Goal: Transaction & Acquisition: Purchase product/service

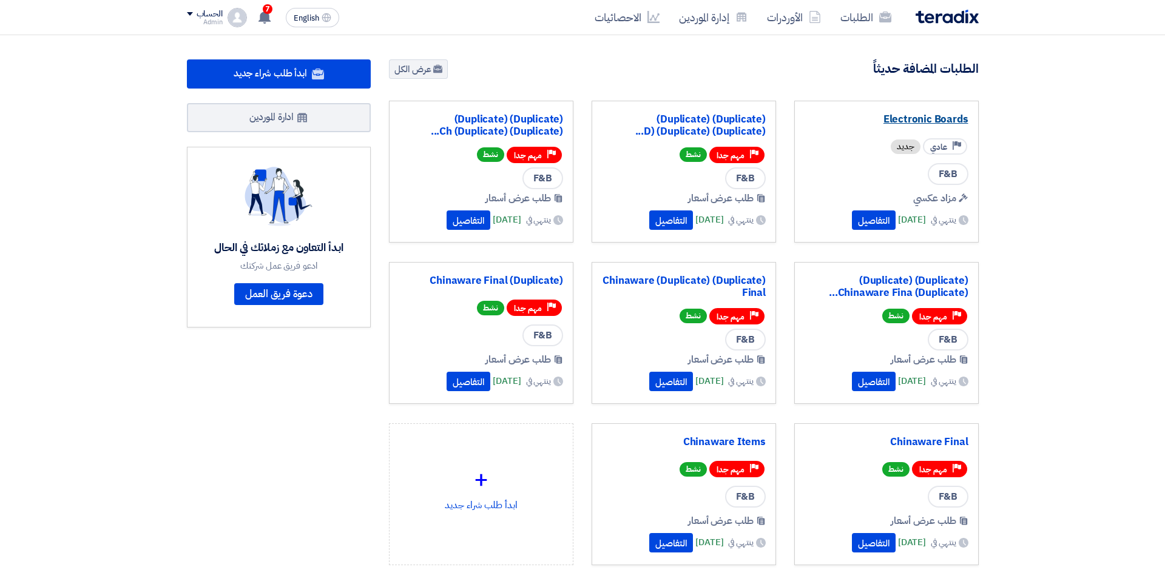
click at [927, 118] on link "Electronic Boards" at bounding box center [887, 119] width 164 height 12
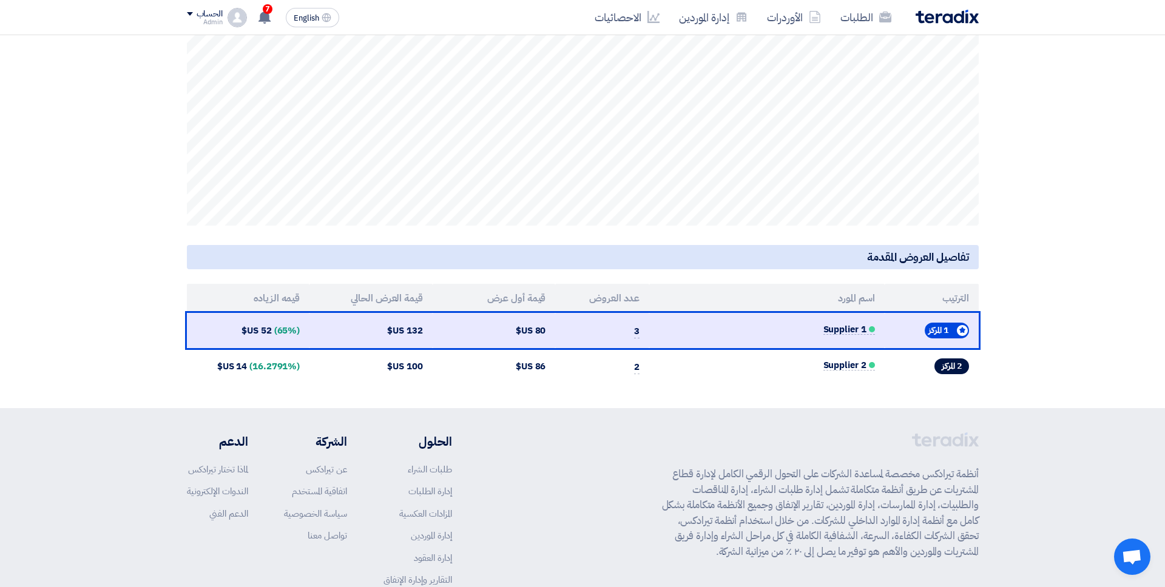
scroll to position [346, 0]
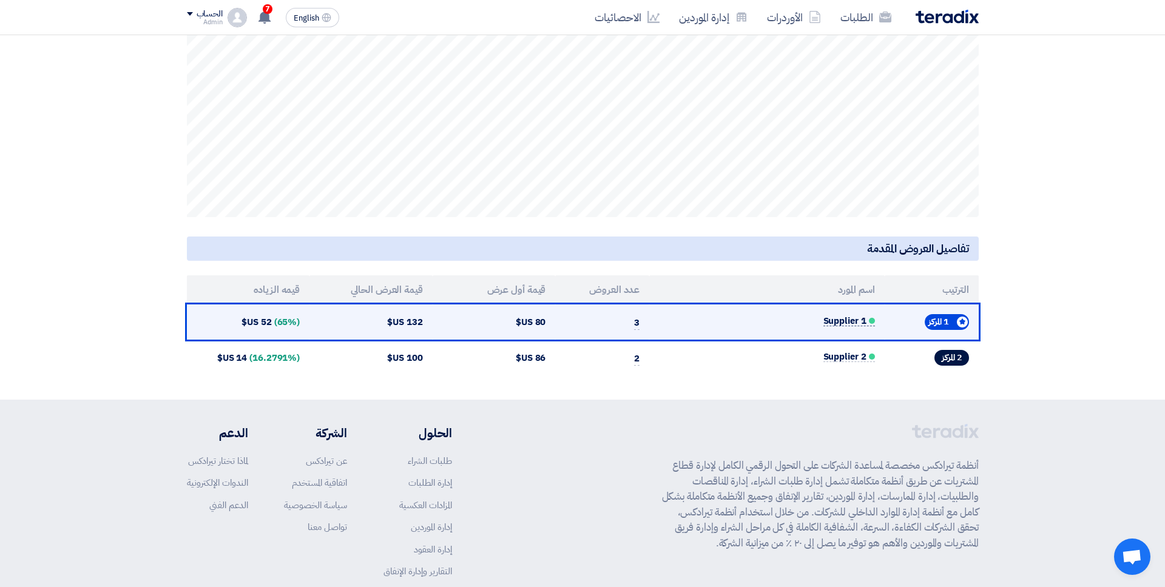
click at [843, 325] on span "Supplier 1" at bounding box center [849, 321] width 52 height 10
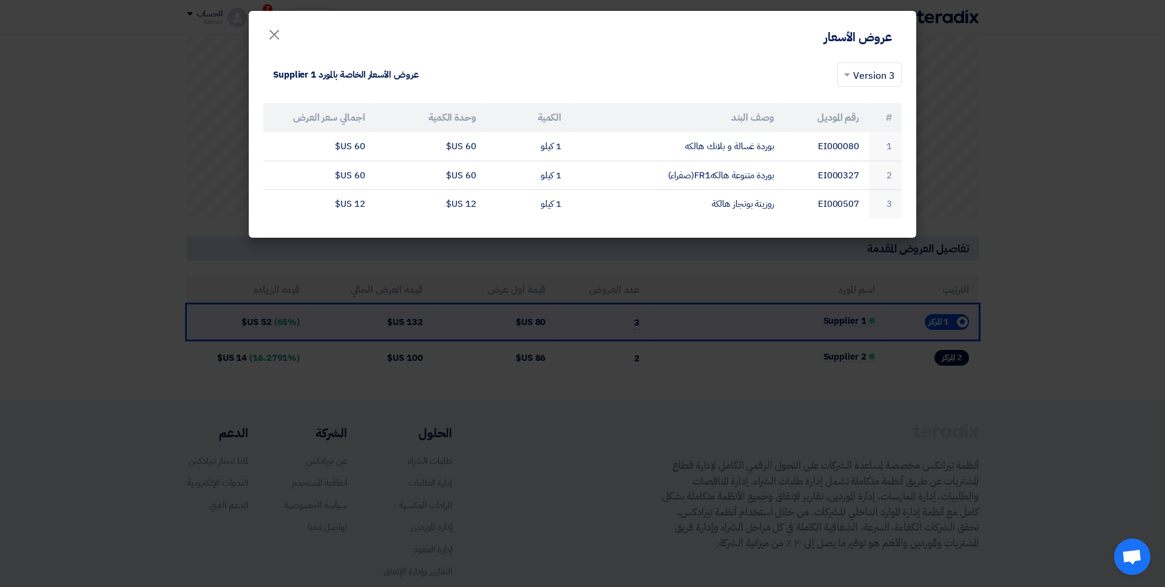
click at [974, 232] on modal-container "عروض الأسعار × × 3 Version عروض الأسعار الخاصة بالمورد Supplier 1 # رقم الموديل…" at bounding box center [582, 293] width 1165 height 587
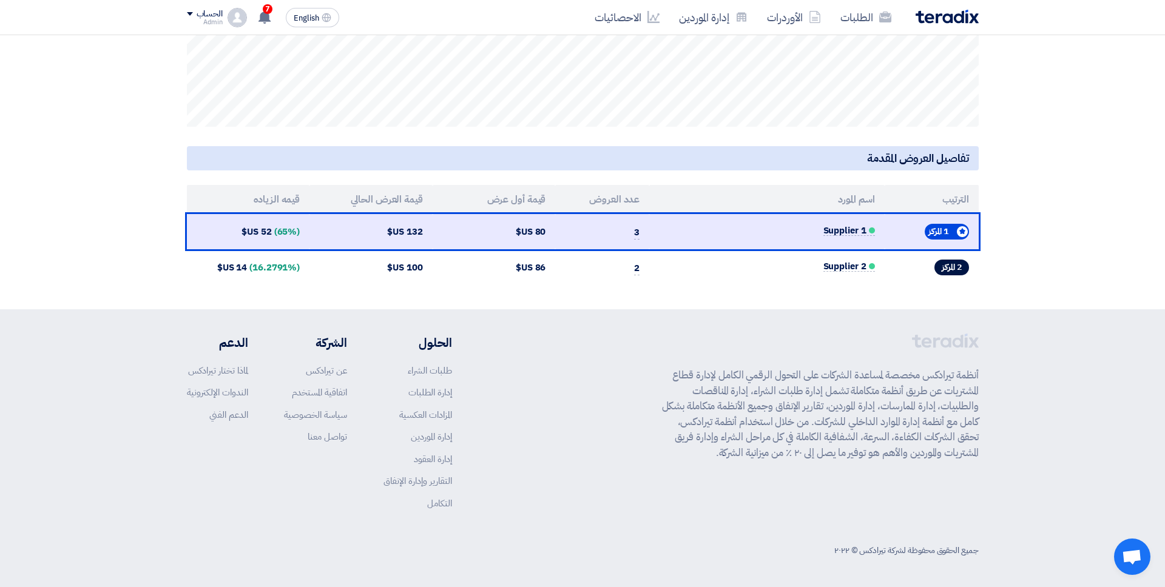
scroll to position [0, 0]
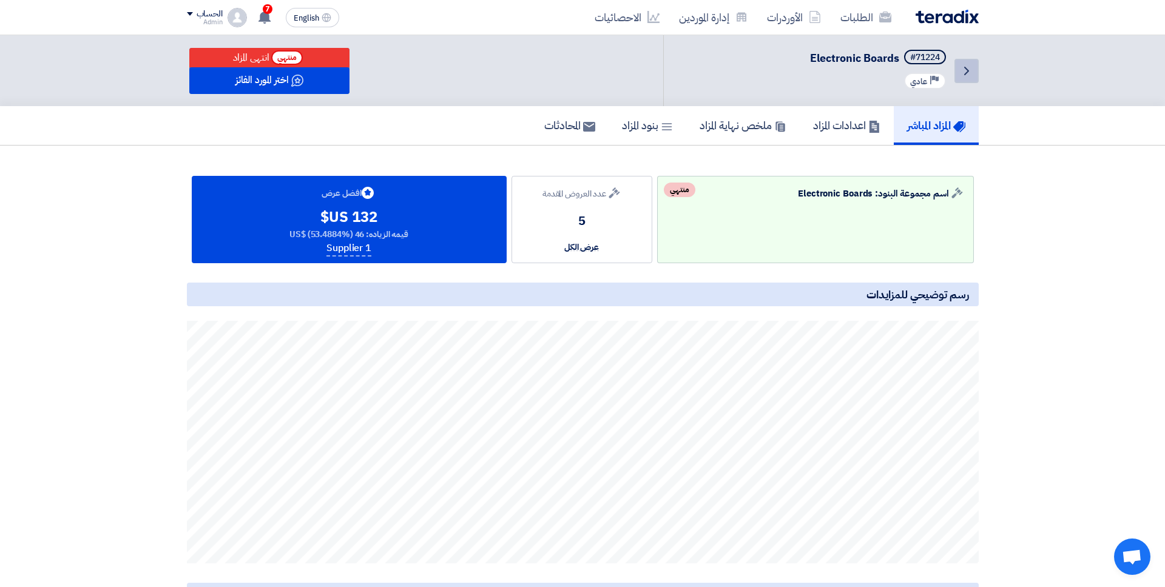
click at [954, 69] on link "Back" at bounding box center [966, 71] width 24 height 24
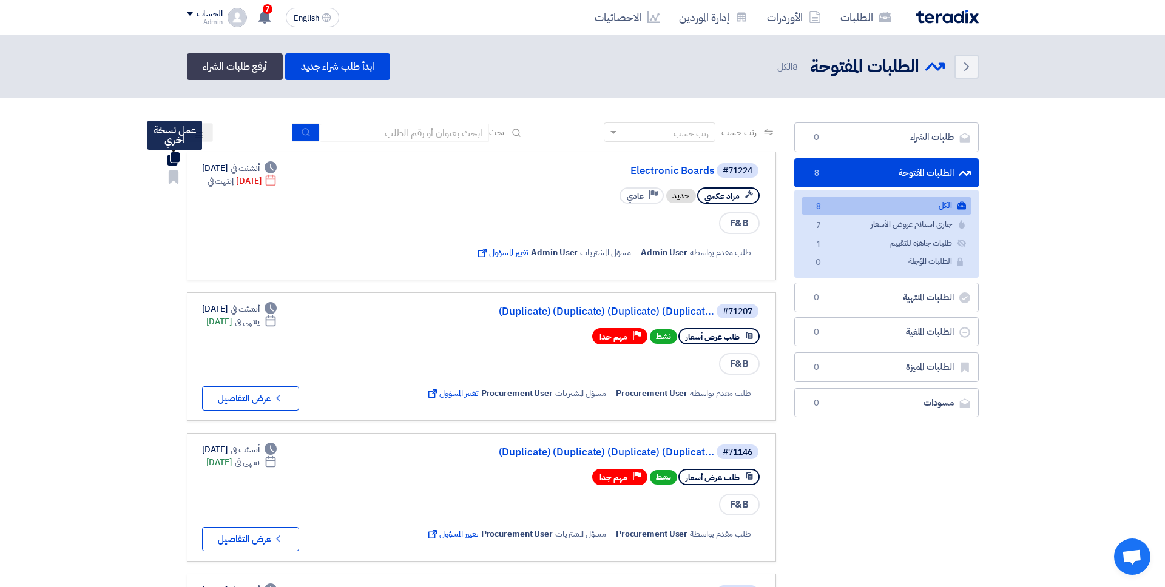
click at [174, 163] on use at bounding box center [173, 158] width 12 height 13
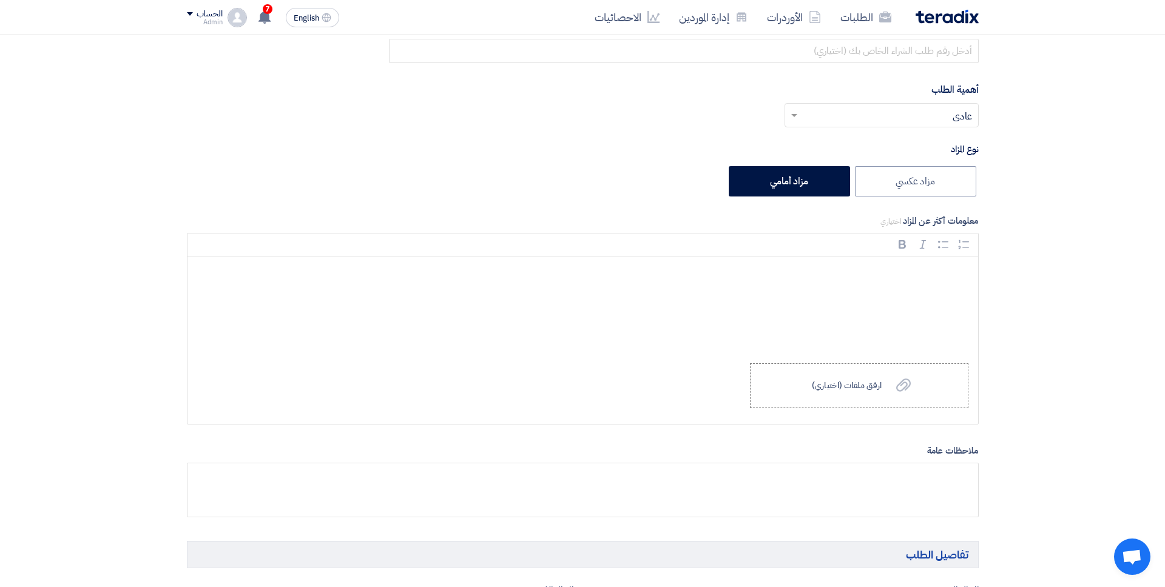
scroll to position [765, 0]
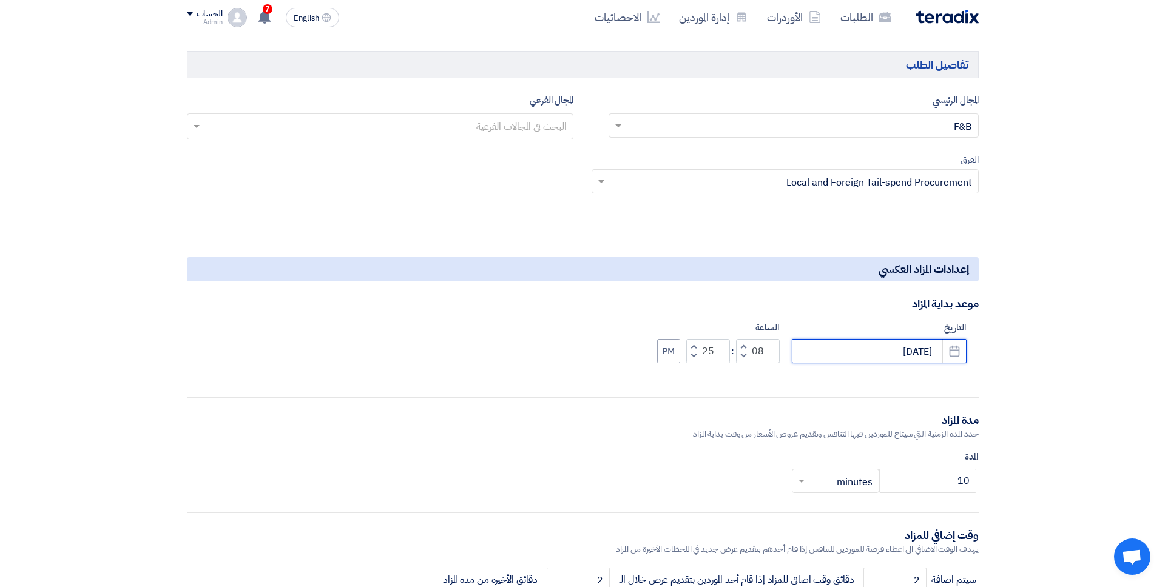
click at [822, 353] on input "8/30/2025" at bounding box center [879, 351] width 175 height 24
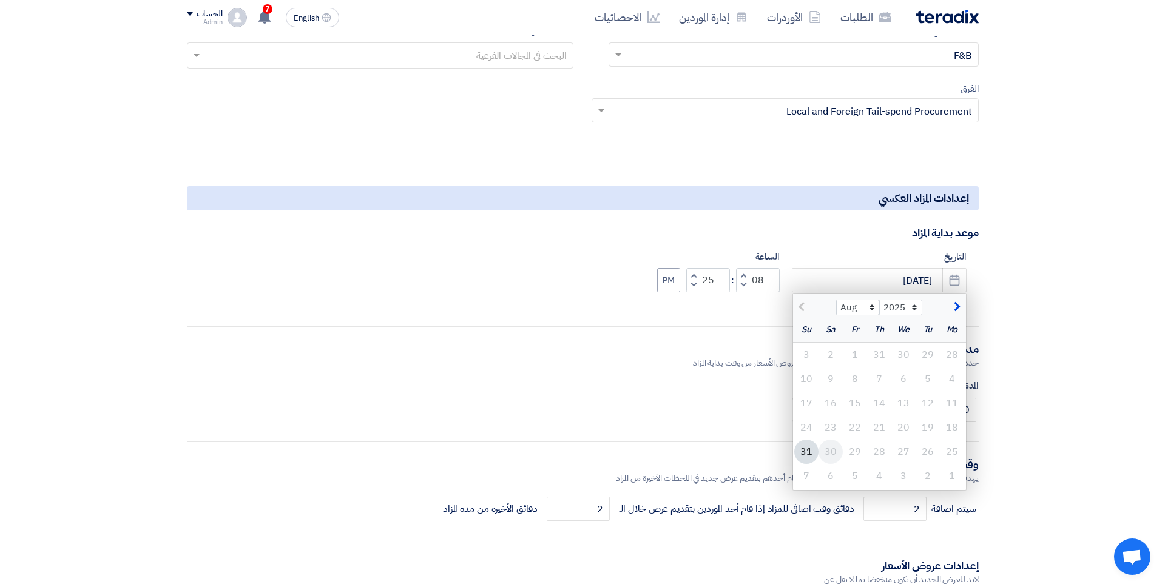
scroll to position [849, 0]
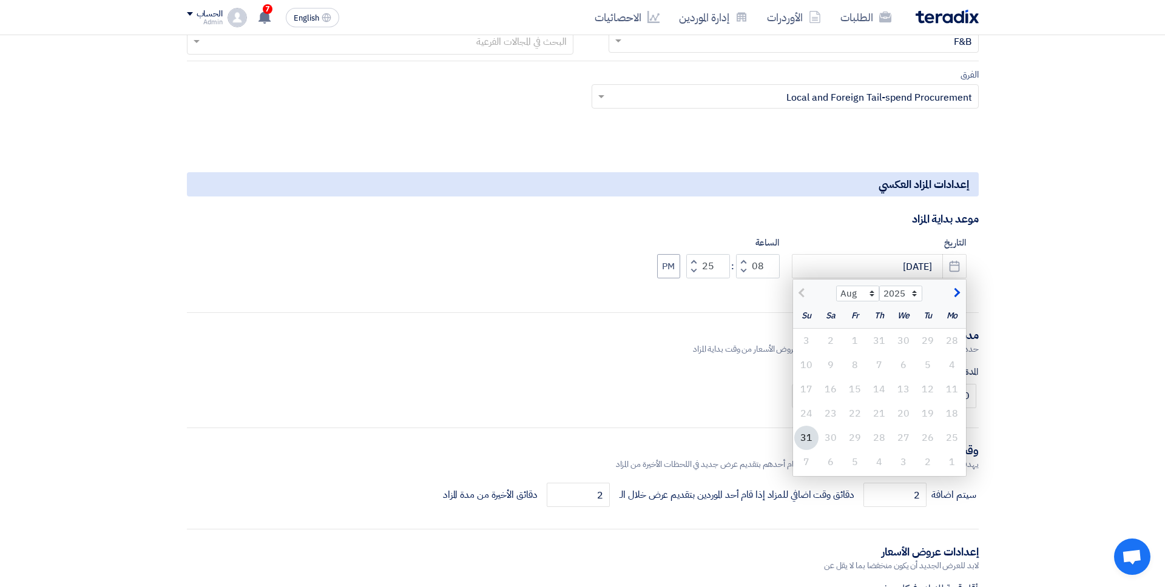
click at [803, 439] on div "31" at bounding box center [806, 438] width 24 height 24
type input "8/31/2025"
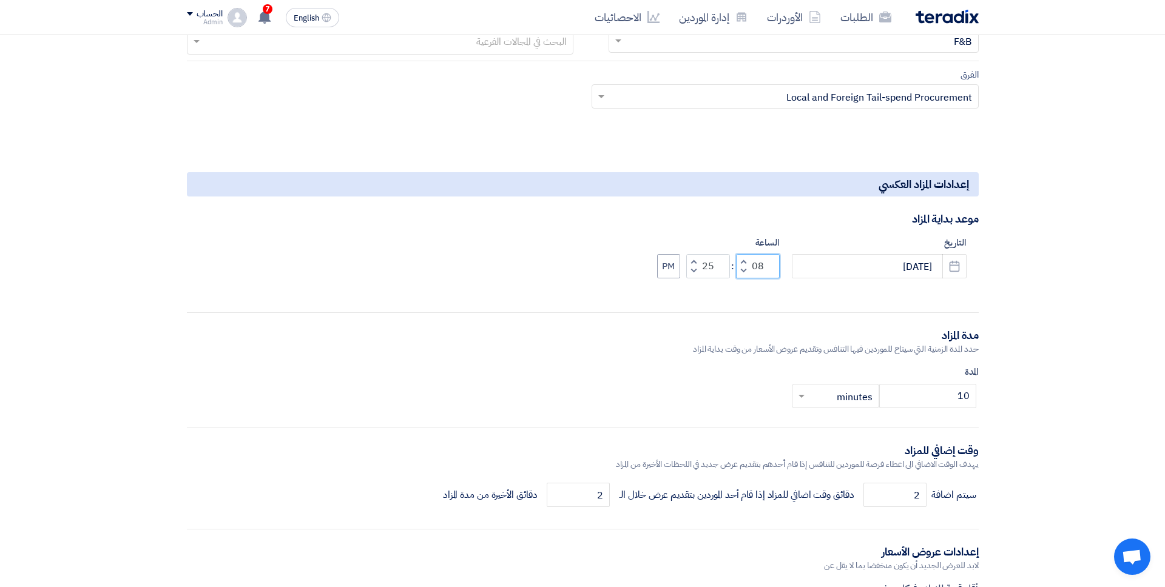
drag, startPoint x: 752, startPoint y: 265, endPoint x: 768, endPoint y: 265, distance: 16.4
click at [768, 265] on input "08" at bounding box center [758, 266] width 44 height 24
type input "11"
drag, startPoint x: 719, startPoint y: 271, endPoint x: 687, endPoint y: 271, distance: 31.6
click at [687, 271] on div "Increment minutes 25 Decrement minutes" at bounding box center [708, 266] width 44 height 24
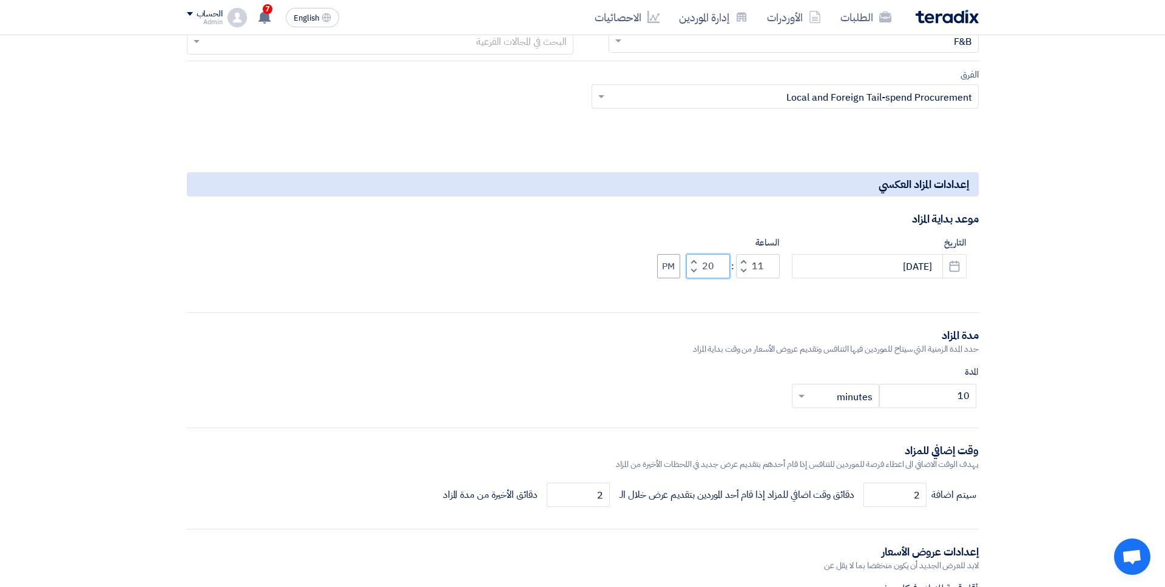
type input "20"
click at [623, 320] on form "المعلومات الأساسية حدد اسم للمزاد (Duplicate) Electronic Boards رقم طلب الشراء …" at bounding box center [583, 376] width 792 height 2064
click at [663, 274] on button "PM" at bounding box center [668, 266] width 23 height 24
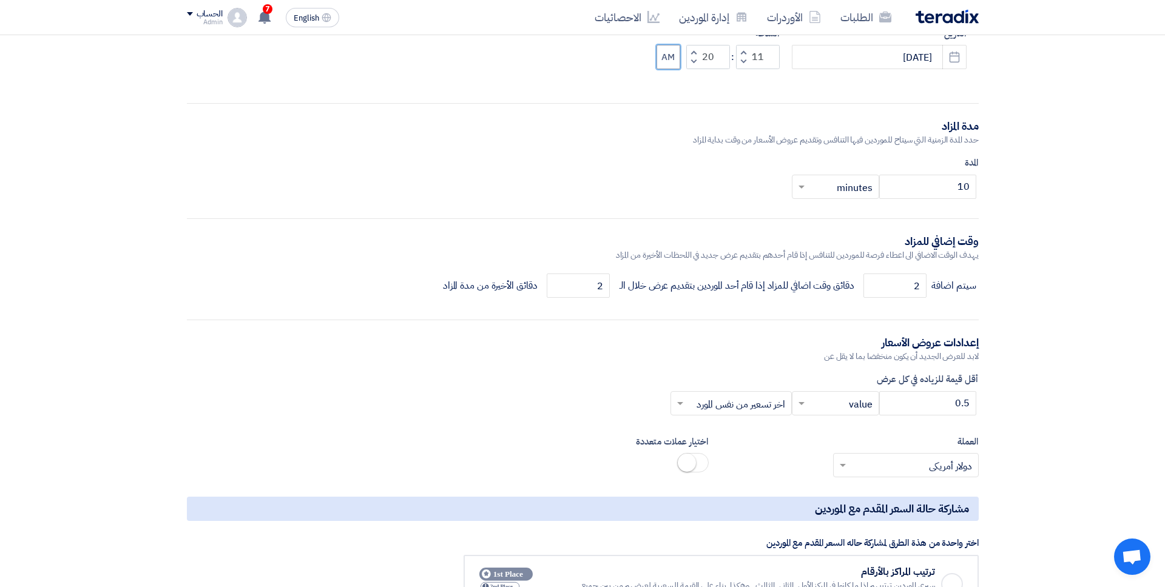
scroll to position [1059, 0]
click at [728, 394] on input "text" at bounding box center [737, 404] width 97 height 20
click at [733, 445] on span "افضل سعر مطروح" at bounding box center [751, 452] width 67 height 15
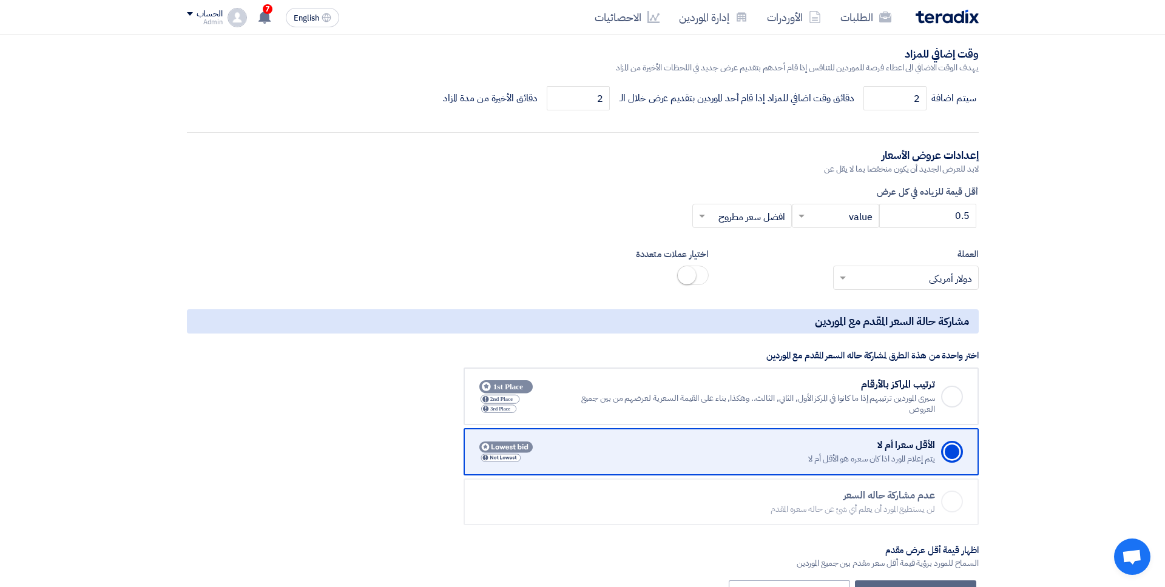
scroll to position [1246, 0]
drag, startPoint x: 973, startPoint y: 192, endPoint x: 914, endPoint y: 192, distance: 58.9
click at [914, 192] on label "أقل قيمة للزياده في كل عرض" at bounding box center [583, 193] width 792 height 14
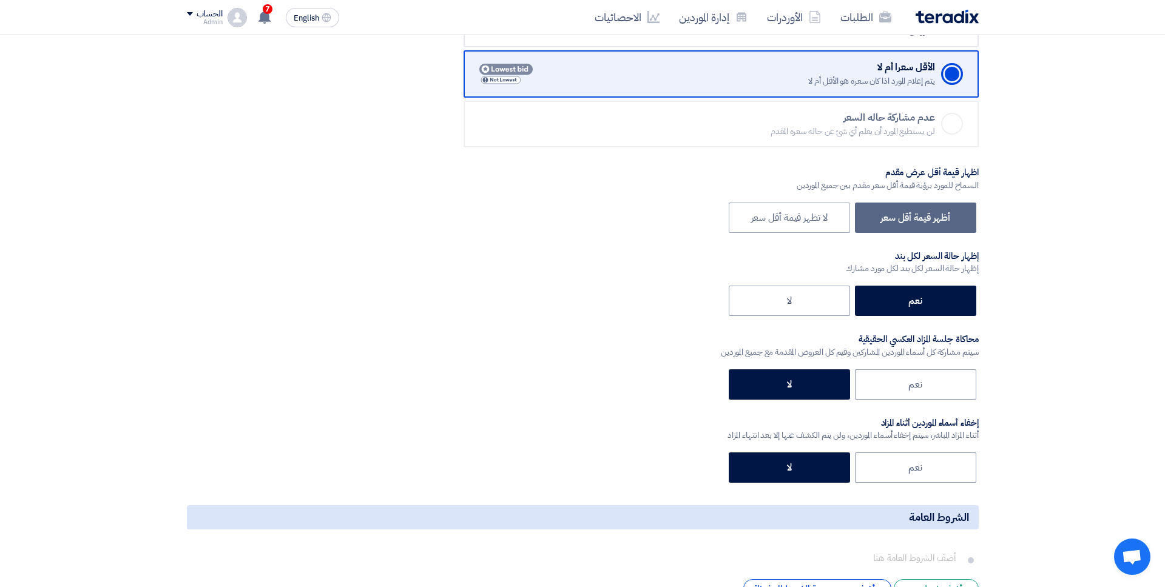
scroll to position [1667, 0]
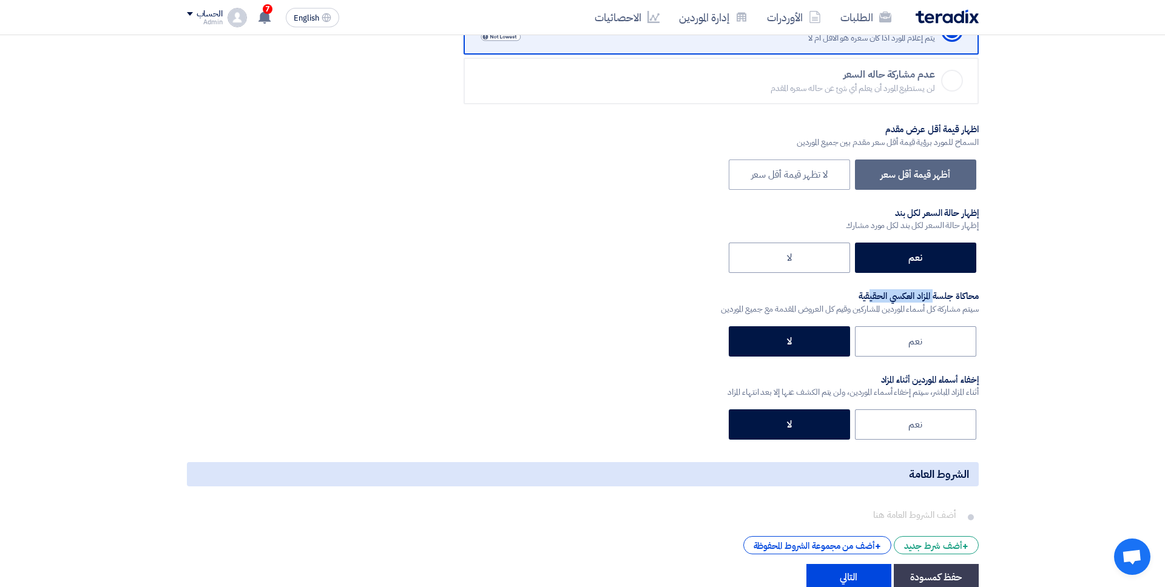
drag, startPoint x: 967, startPoint y: 300, endPoint x: 906, endPoint y: 300, distance: 60.7
click at [906, 300] on div "محاكاة جلسة المزاد العكسي الحقيقية" at bounding box center [850, 297] width 258 height 12
drag, startPoint x: 883, startPoint y: 296, endPoint x: 911, endPoint y: 296, distance: 27.9
click at [911, 296] on div "محاكاة جلسة المزاد العكسي الحقيقية" at bounding box center [850, 297] width 258 height 12
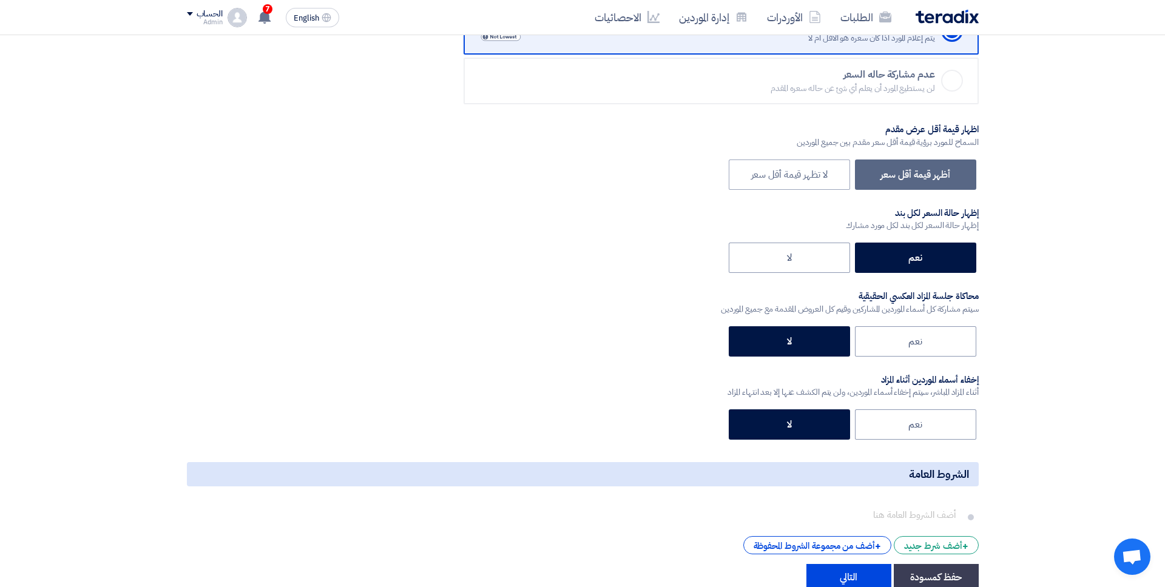
click at [911, 296] on div "محاكاة جلسة المزاد العكسي الحقيقية" at bounding box center [850, 297] width 258 height 12
drag, startPoint x: 890, startPoint y: 295, endPoint x: 908, endPoint y: 295, distance: 18.2
click at [908, 295] on div "محاكاة جلسة المزاد العكسي الحقيقية" at bounding box center [850, 297] width 258 height 12
click at [920, 293] on div "محاكاة جلسة المزاد العكسي الحقيقية" at bounding box center [850, 297] width 258 height 12
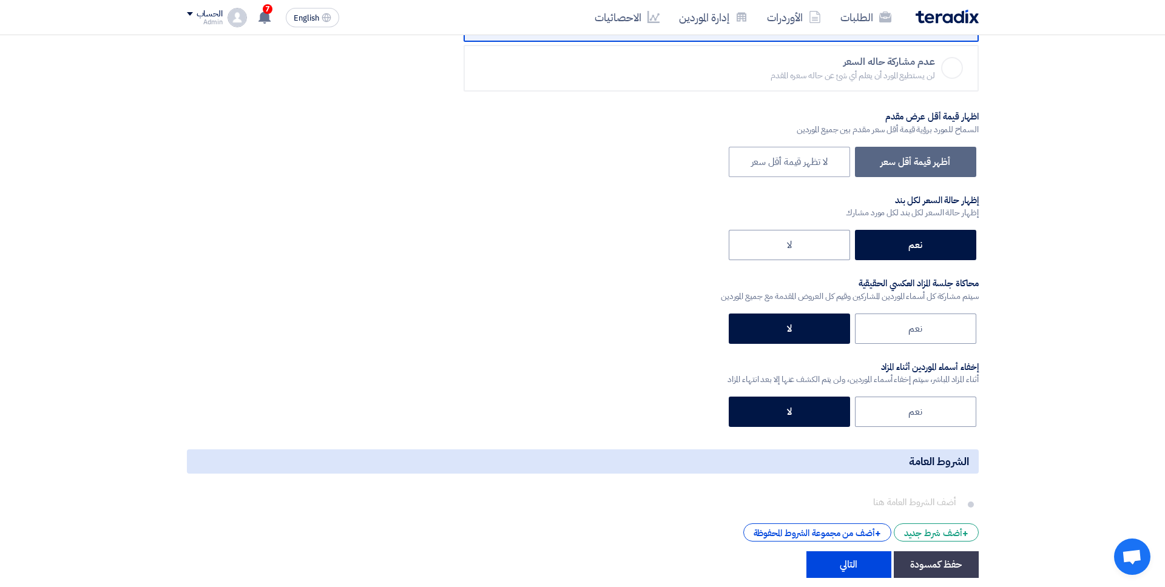
scroll to position [1681, 0]
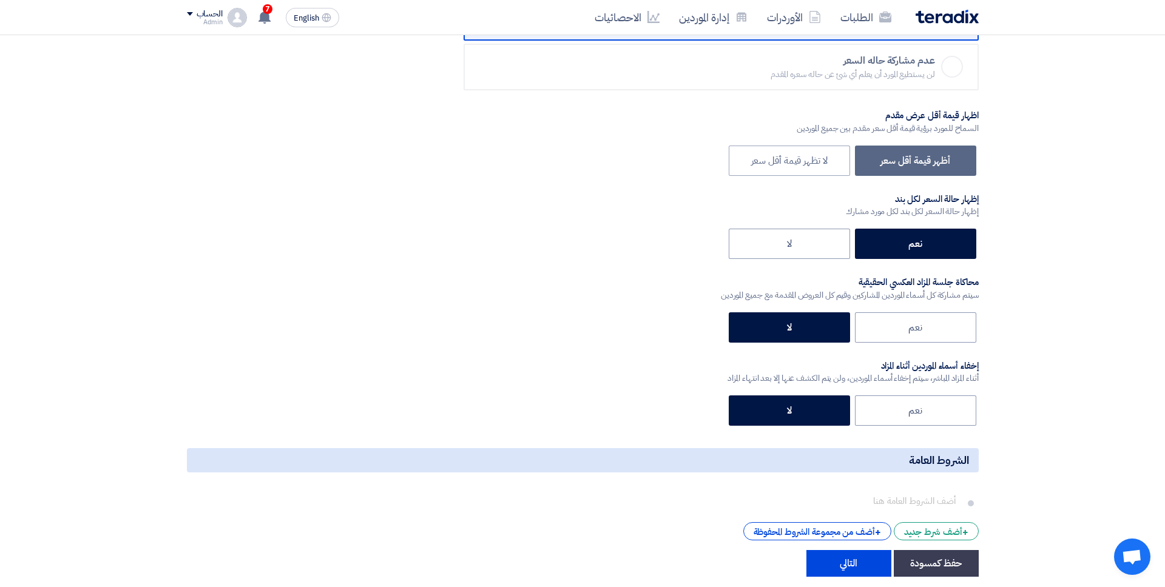
drag, startPoint x: 954, startPoint y: 366, endPoint x: 879, endPoint y: 368, distance: 75.3
click at [879, 368] on div "إخفاء أسماء الموردين أثناء المزاد" at bounding box center [853, 366] width 251 height 12
drag, startPoint x: 908, startPoint y: 382, endPoint x: 797, endPoint y: 382, distance: 110.4
click at [797, 382] on div "أثناء المزاد المباشر، سيتم إخفاء أسماء الموردين، ولن يتم الكشف عنها إلا بعد انت…" at bounding box center [853, 378] width 251 height 13
click at [797, 381] on div "أثناء المزاد المباشر، سيتم إخفاء أسماء الموردين، ولن يتم الكشف عنها إلا بعد انت…" at bounding box center [853, 378] width 251 height 13
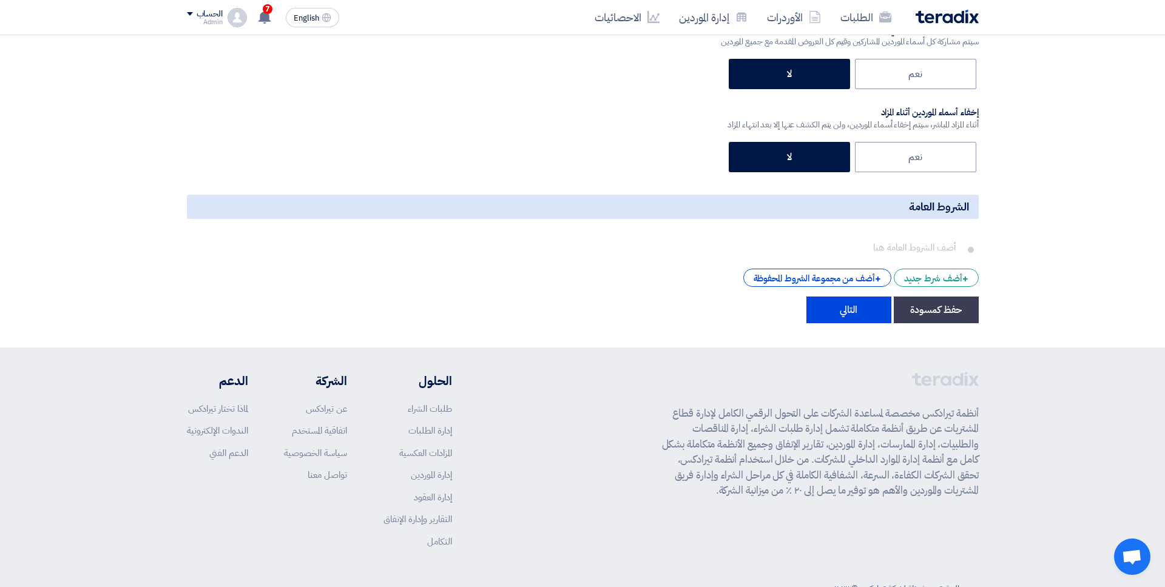
scroll to position [1973, 0]
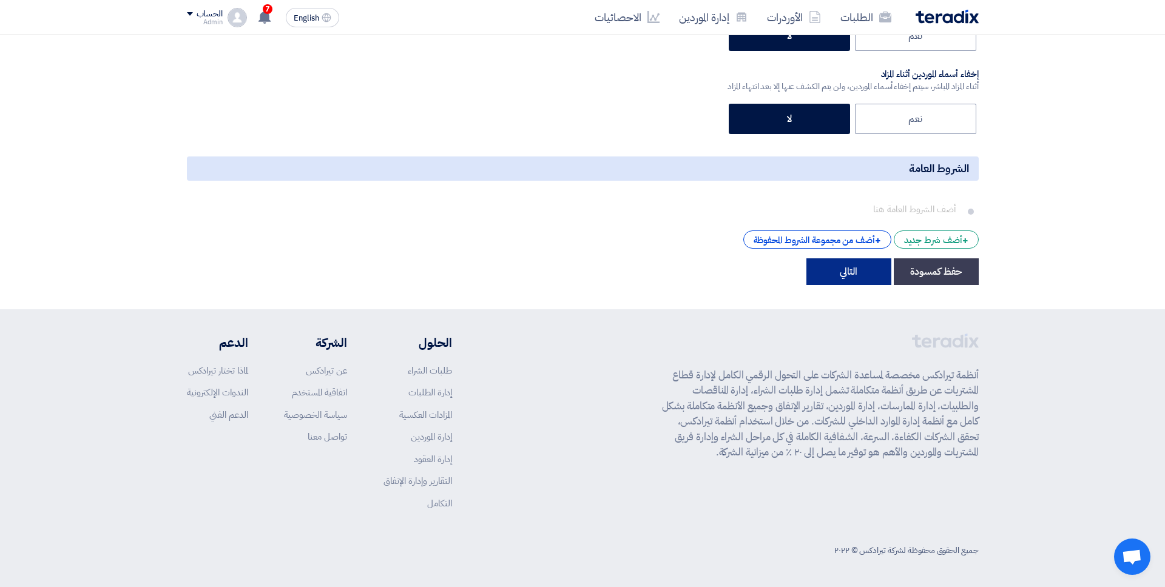
click at [872, 282] on button "التالي" at bounding box center [848, 271] width 85 height 27
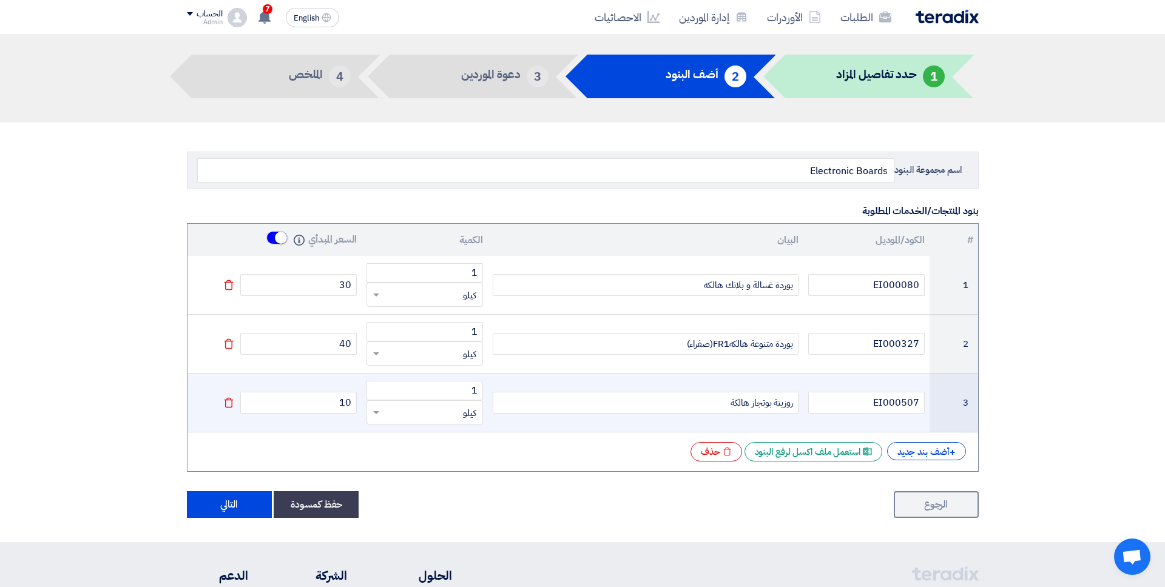
scroll to position [42, 0]
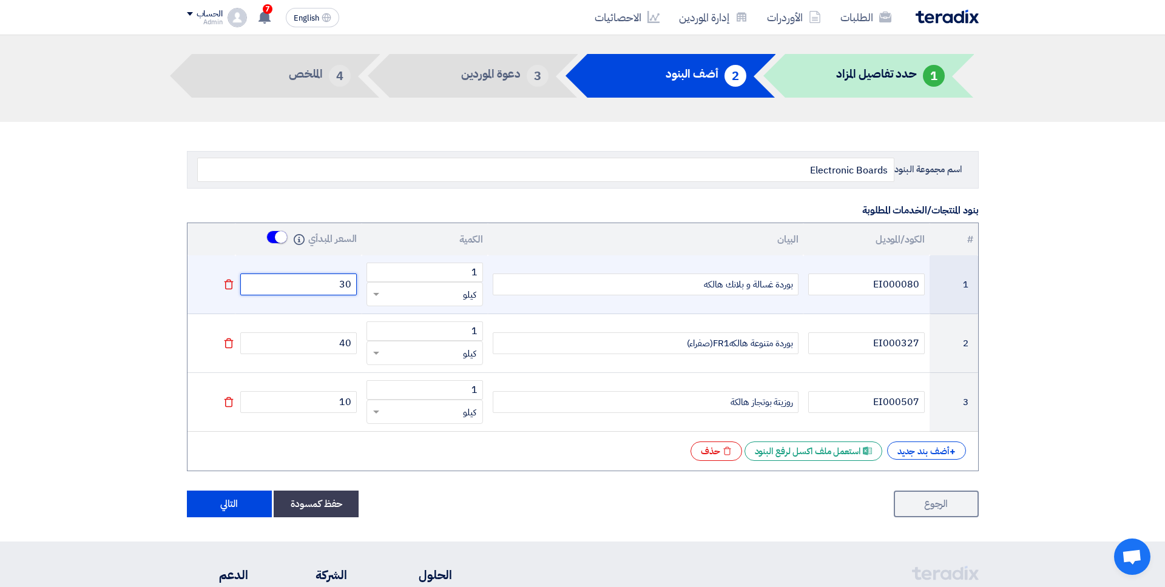
click at [339, 286] on input "30" at bounding box center [298, 285] width 116 height 22
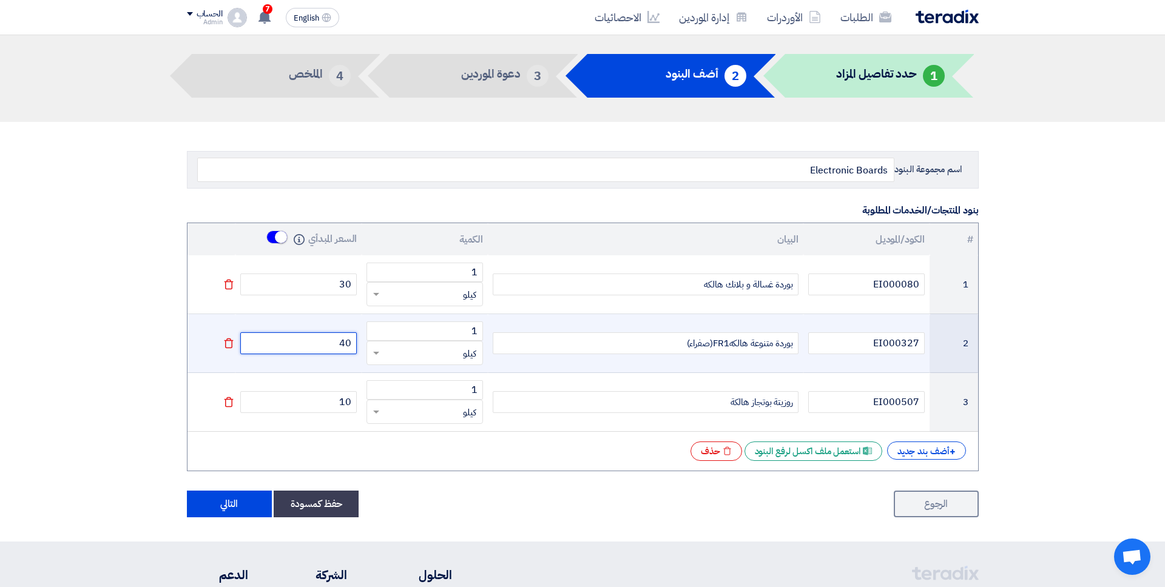
click at [343, 343] on input "40" at bounding box center [298, 344] width 116 height 22
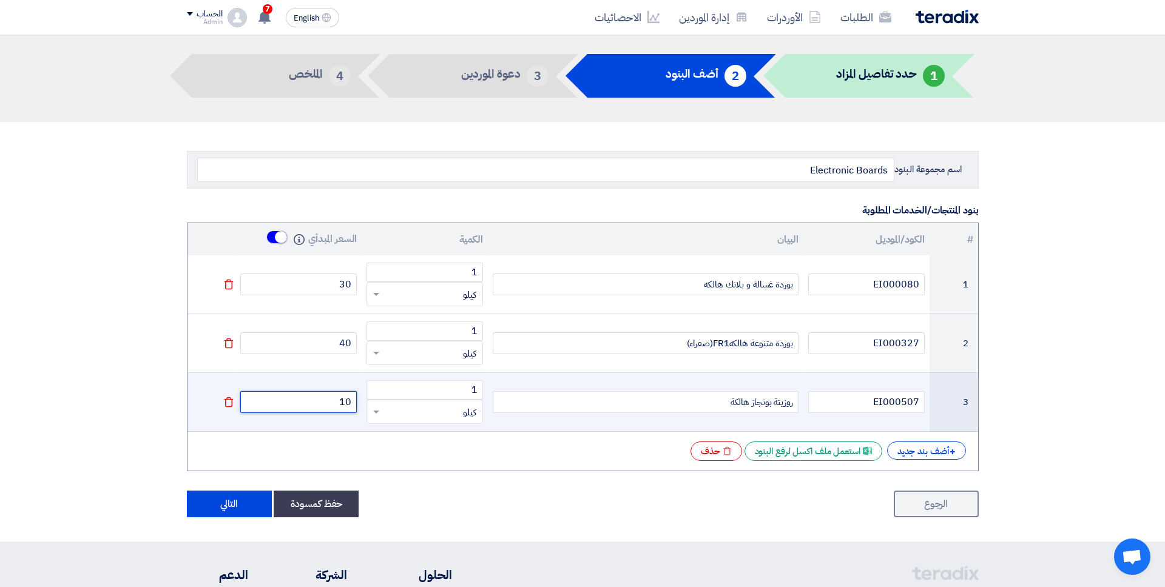
click at [343, 393] on input "10" at bounding box center [298, 402] width 116 height 22
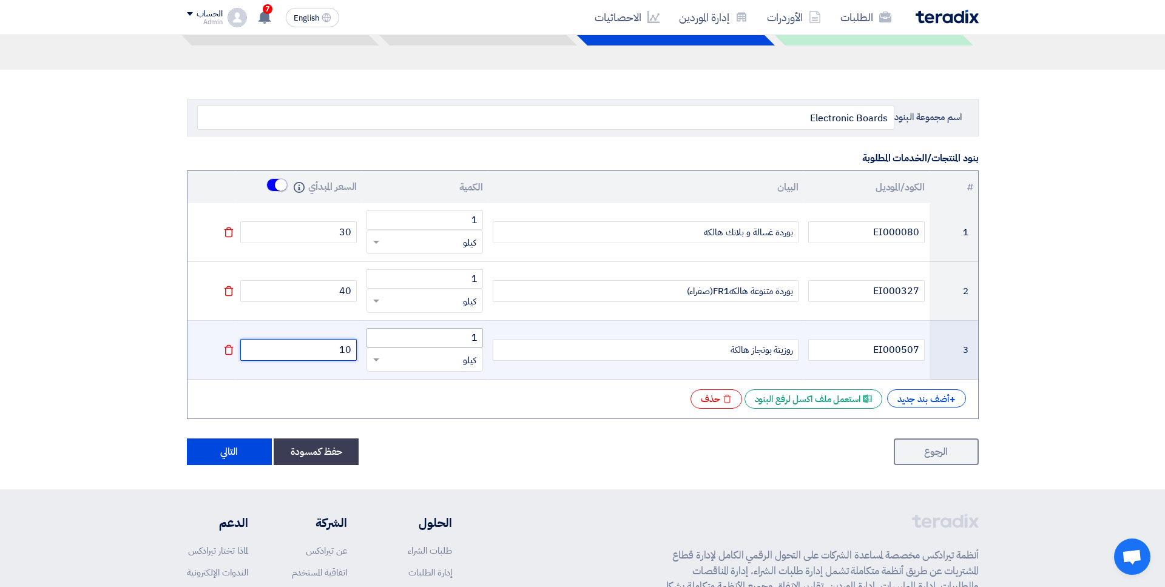
scroll to position [95, 0]
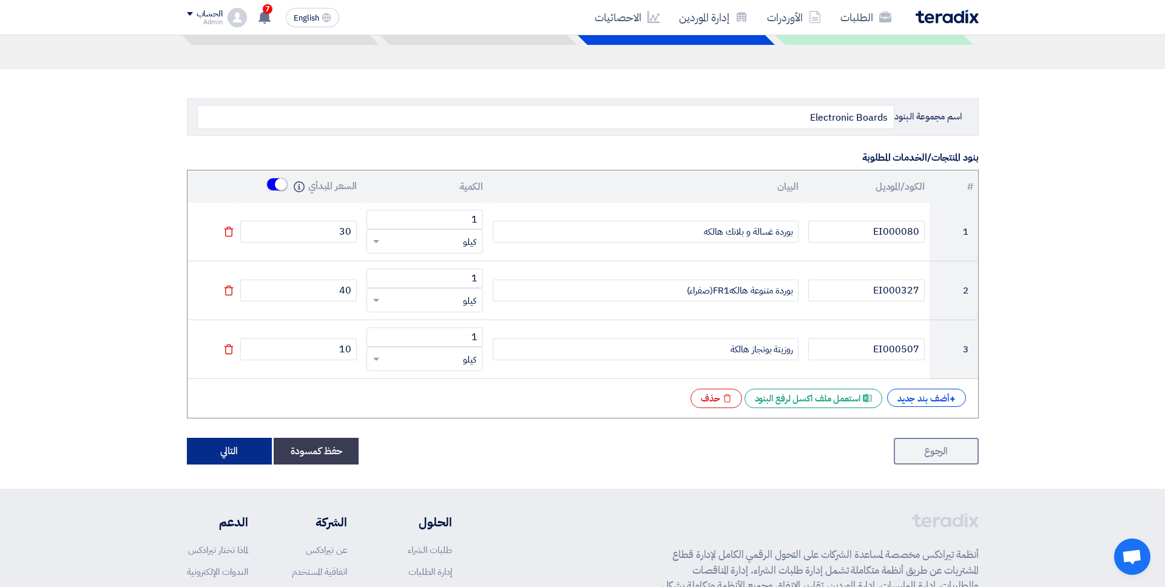
click at [245, 445] on button "التالي" at bounding box center [229, 451] width 85 height 27
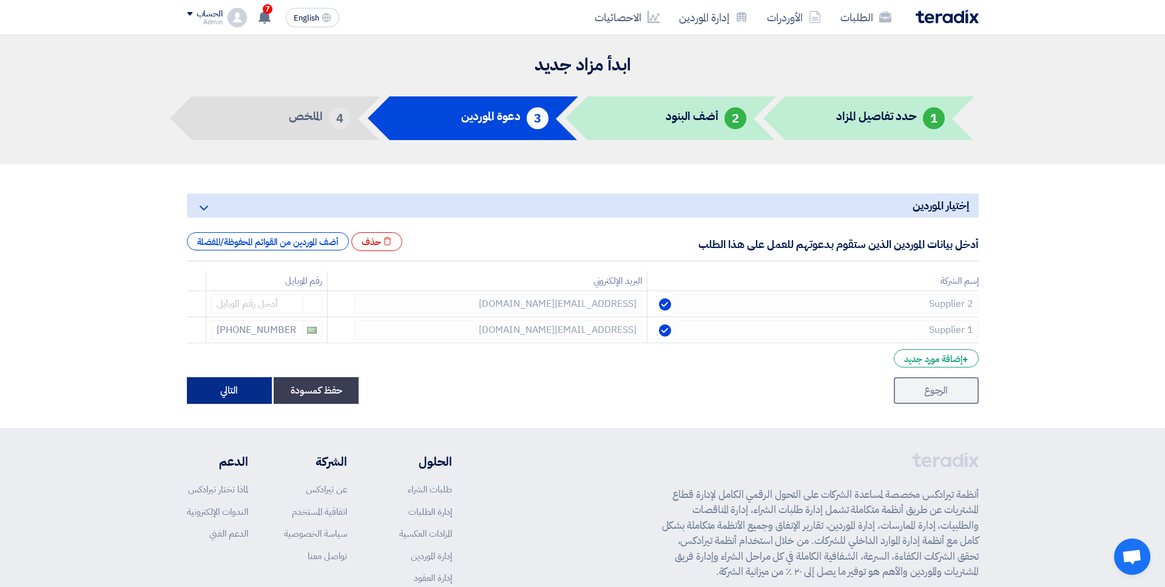
click at [241, 399] on button "التالي" at bounding box center [229, 390] width 85 height 27
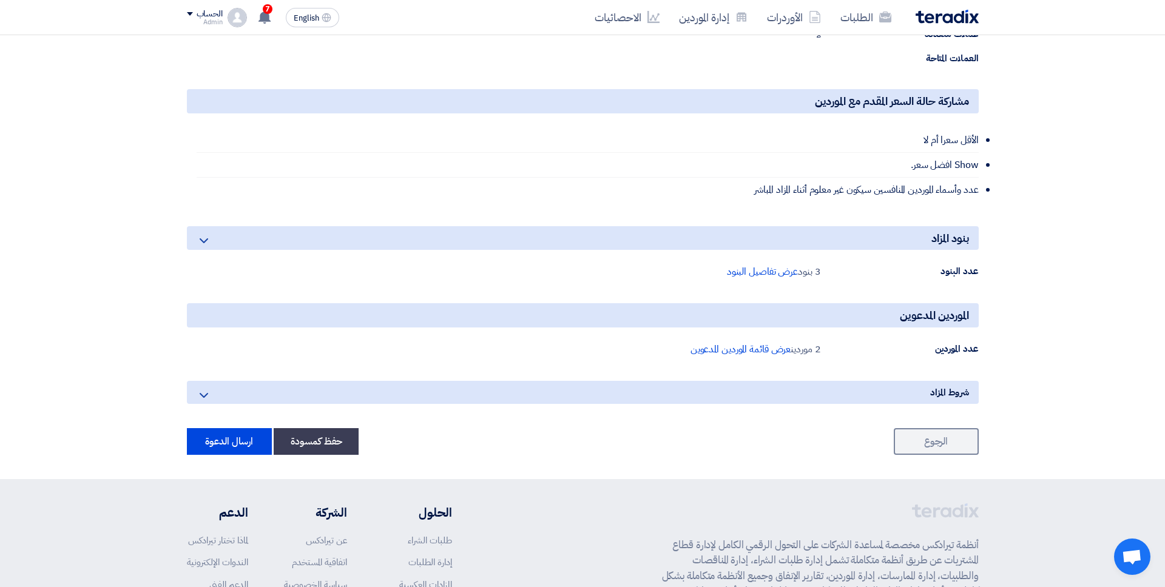
scroll to position [444, 0]
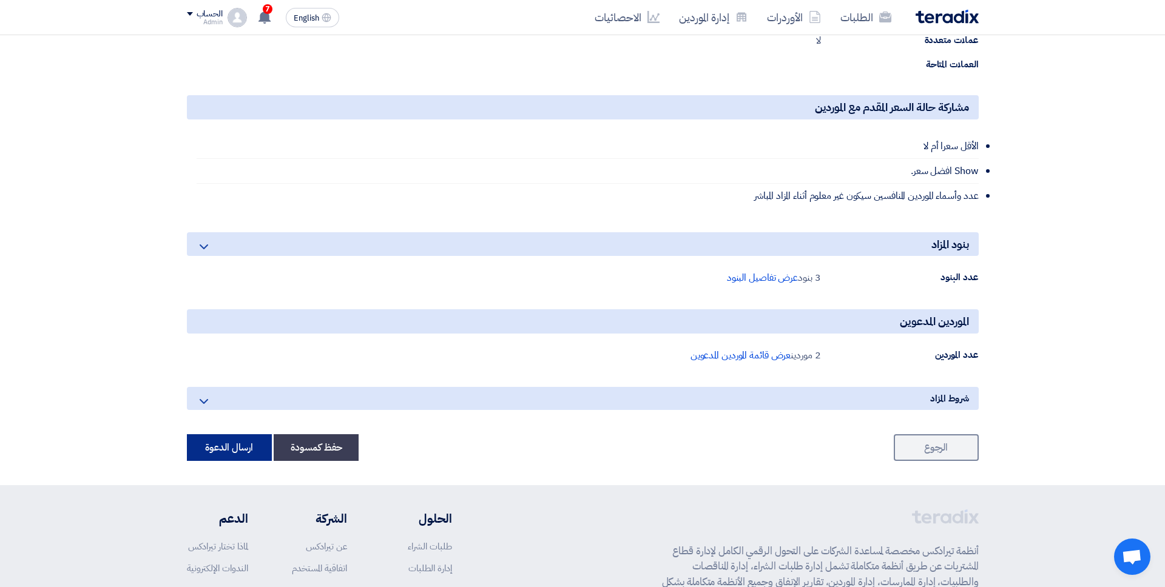
click at [257, 434] on button "ارسال الدعوة" at bounding box center [229, 447] width 85 height 27
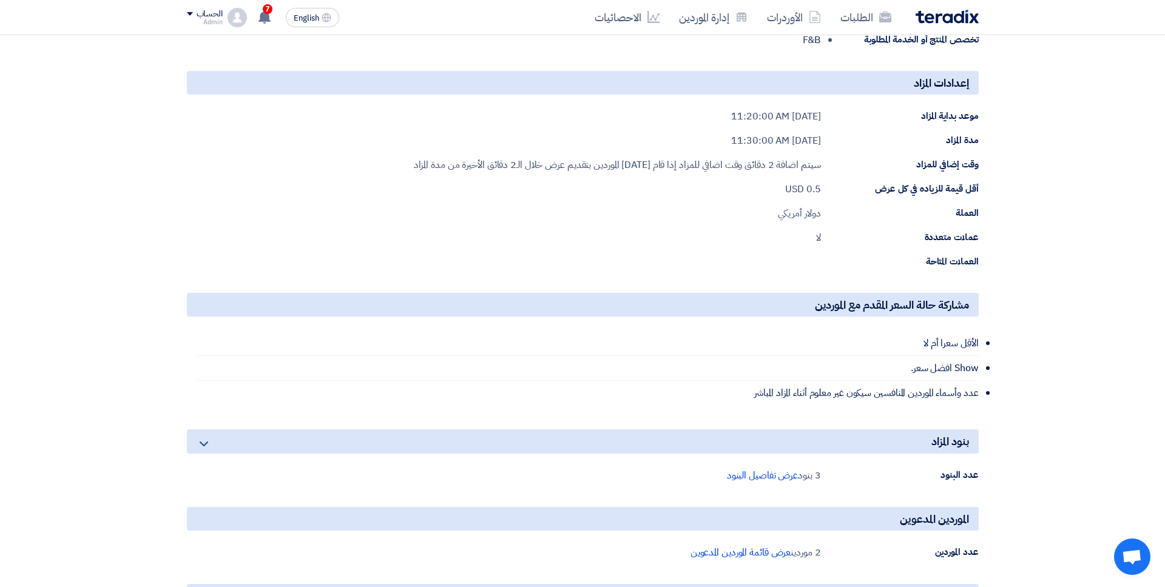
scroll to position [79, 0]
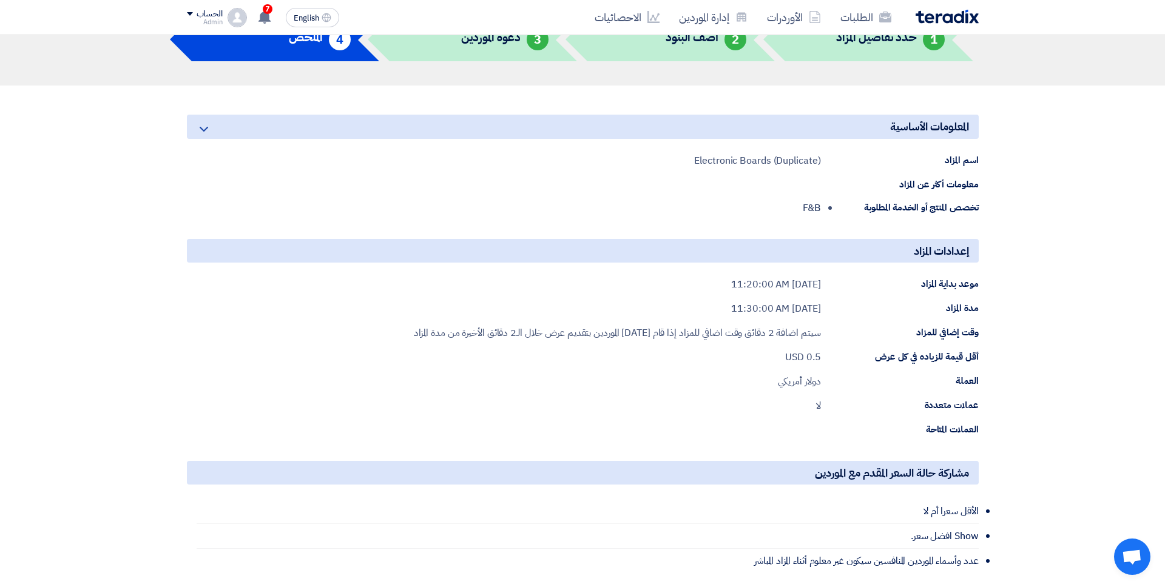
drag, startPoint x: 764, startPoint y: 311, endPoint x: 806, endPoint y: 311, distance: 42.5
click at [806, 311] on div "[DATE] 11:30:00 AM" at bounding box center [775, 309] width 89 height 15
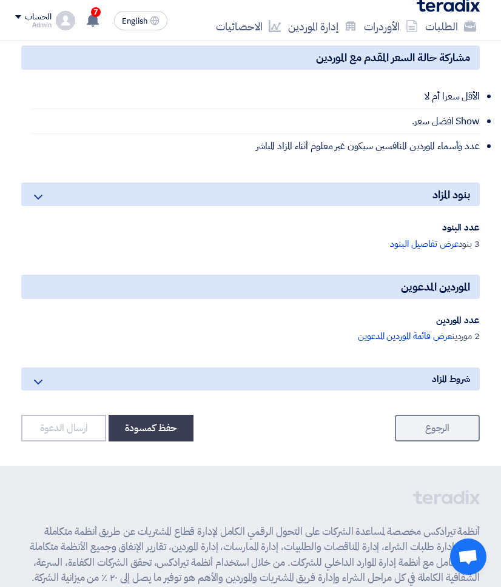
scroll to position [621, 0]
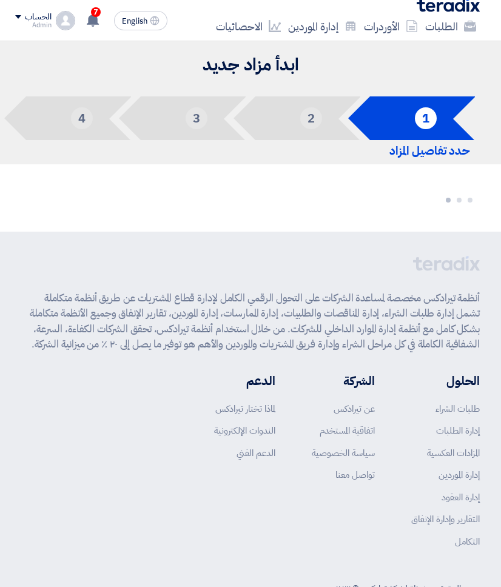
scroll to position [38, 0]
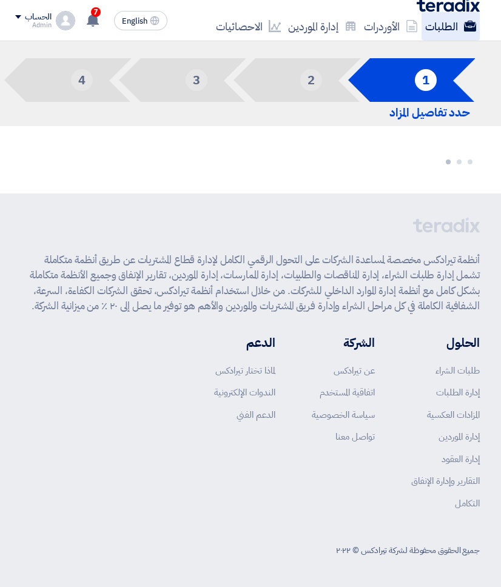
click at [444, 29] on link "الطلبات" at bounding box center [451, 26] width 58 height 29
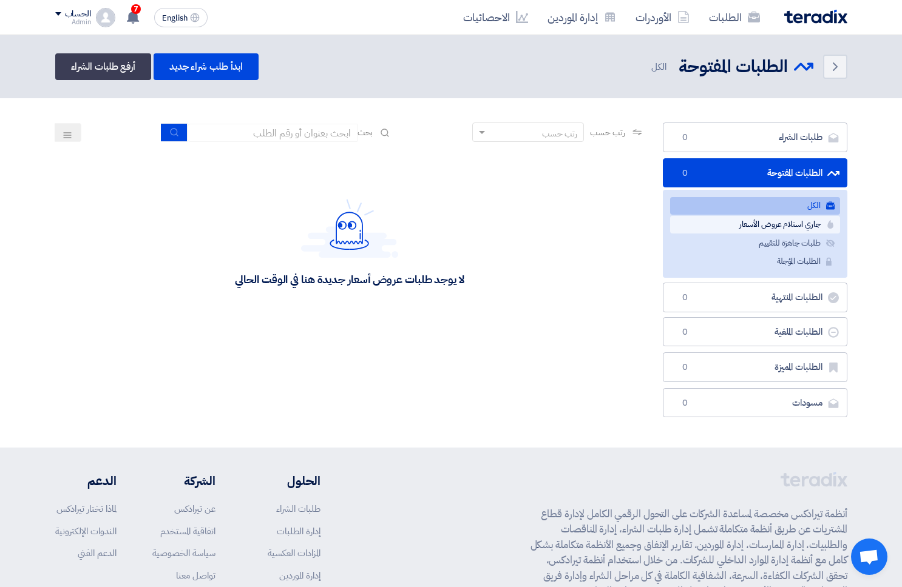
click at [501, 226] on link "جاري استلام عروض الأسعار جاري استلام عروض الأسعار" at bounding box center [755, 225] width 170 height 18
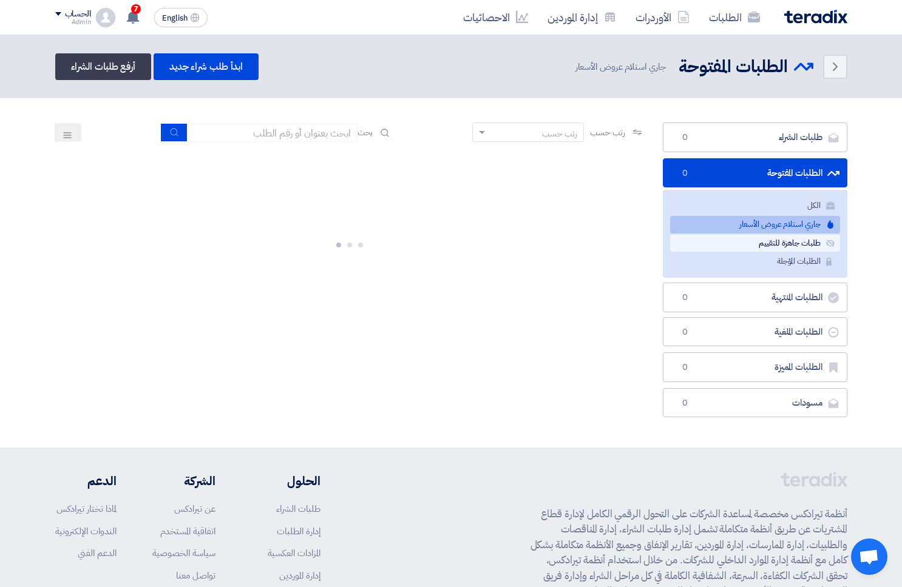
click at [501, 239] on link "طلبات جاهزة للتقييم طلبات جاهزة للتقييم" at bounding box center [755, 244] width 170 height 18
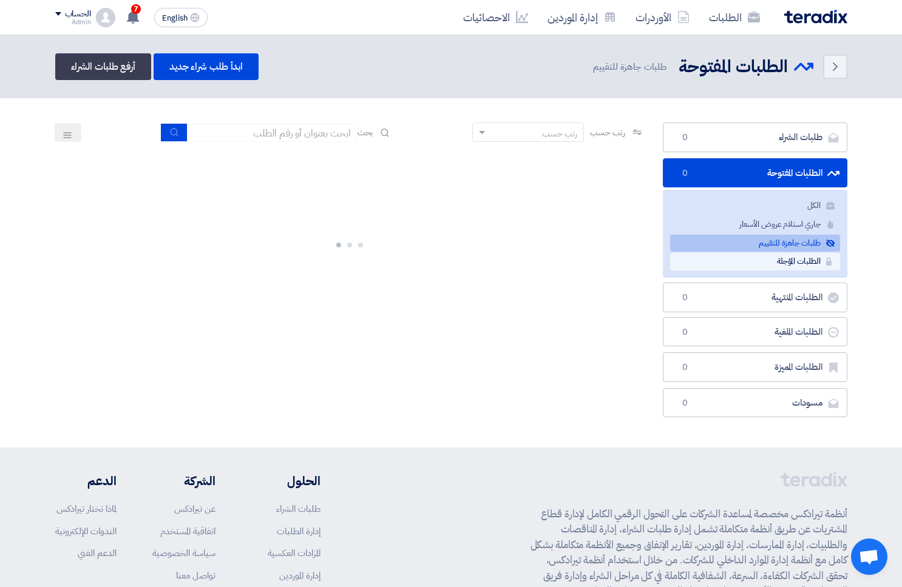
click at [501, 258] on link "الطلبات المؤجلة الطلبات المؤجلة" at bounding box center [755, 262] width 170 height 18
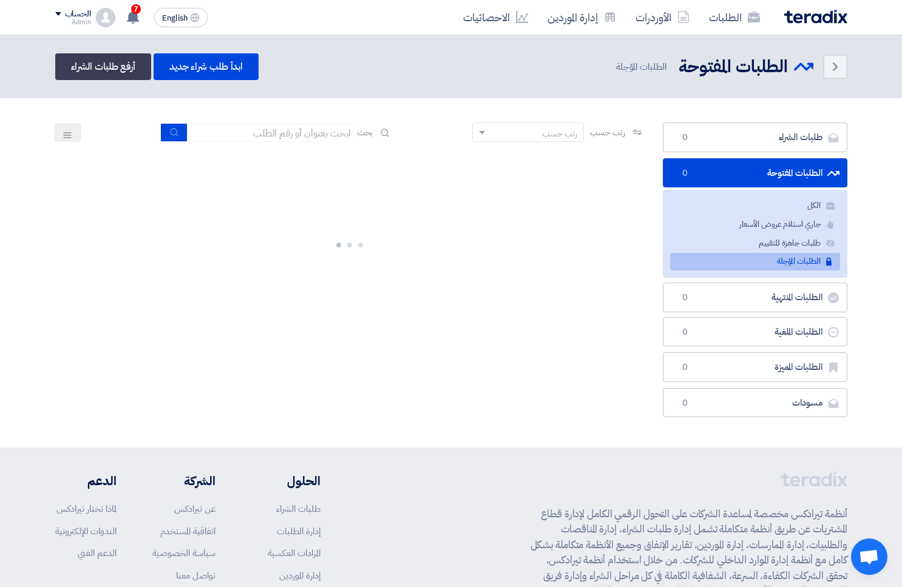
click at [501, 295] on div at bounding box center [349, 243] width 589 height 182
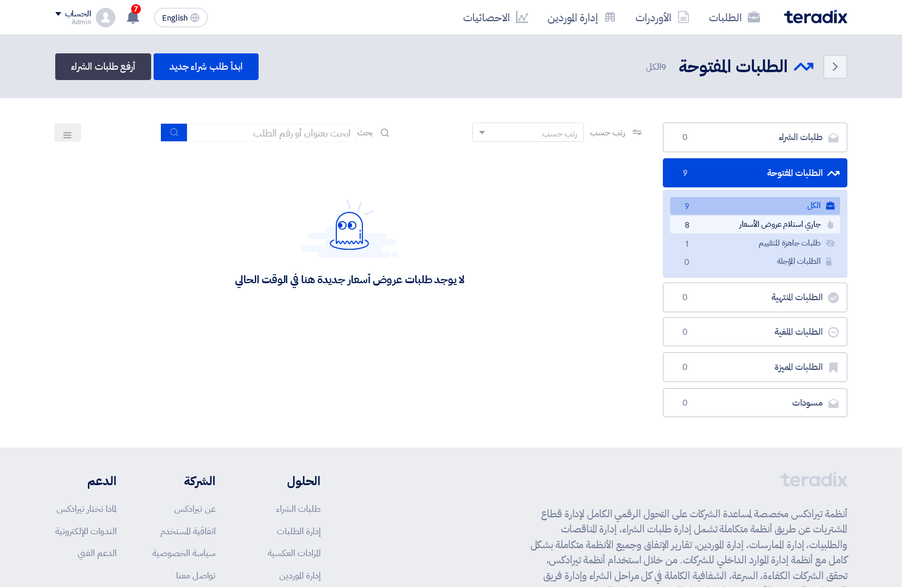
click at [717, 227] on link "جاري استلام عروض الأسعار جاري استلام عروض الأسعار 8" at bounding box center [755, 225] width 170 height 18
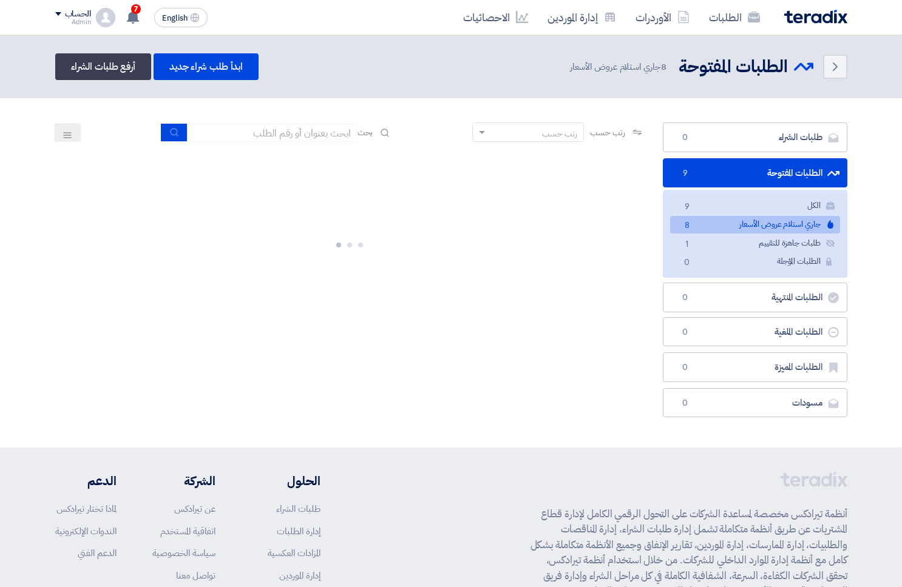
click at [444, 240] on div at bounding box center [349, 243] width 589 height 182
click at [532, 401] on div "رتب حسب رتب حسب بحث مجال الطلب مسؤول المشتريات نوع الطلب" at bounding box center [349, 273] width 607 height 301
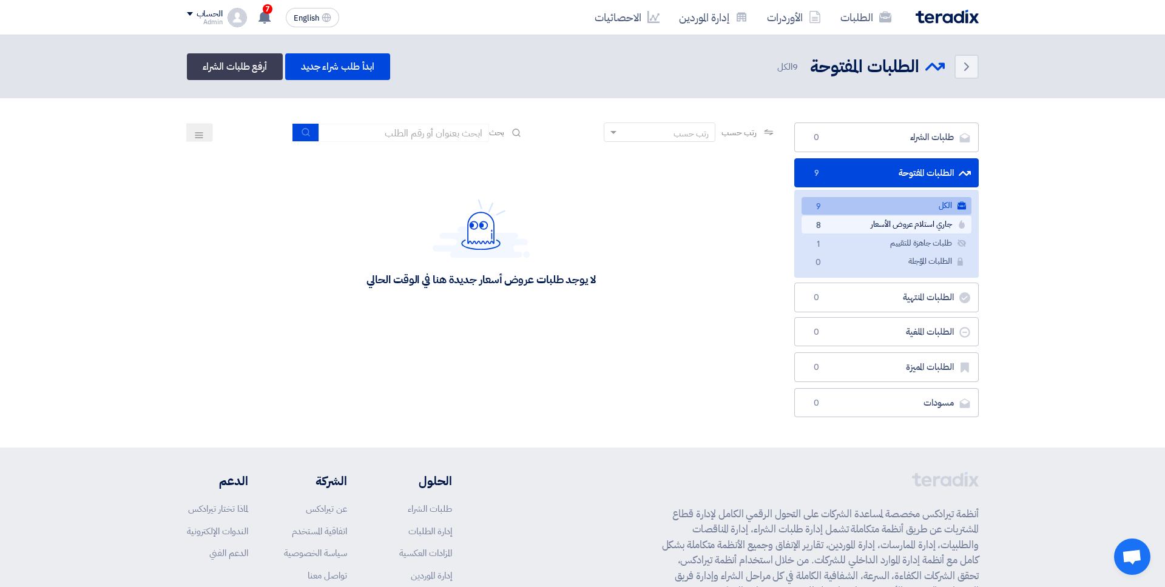
click at [832, 224] on link "جاري استلام عروض الأسعار جاري استلام عروض الأسعار 8" at bounding box center [887, 225] width 170 height 18
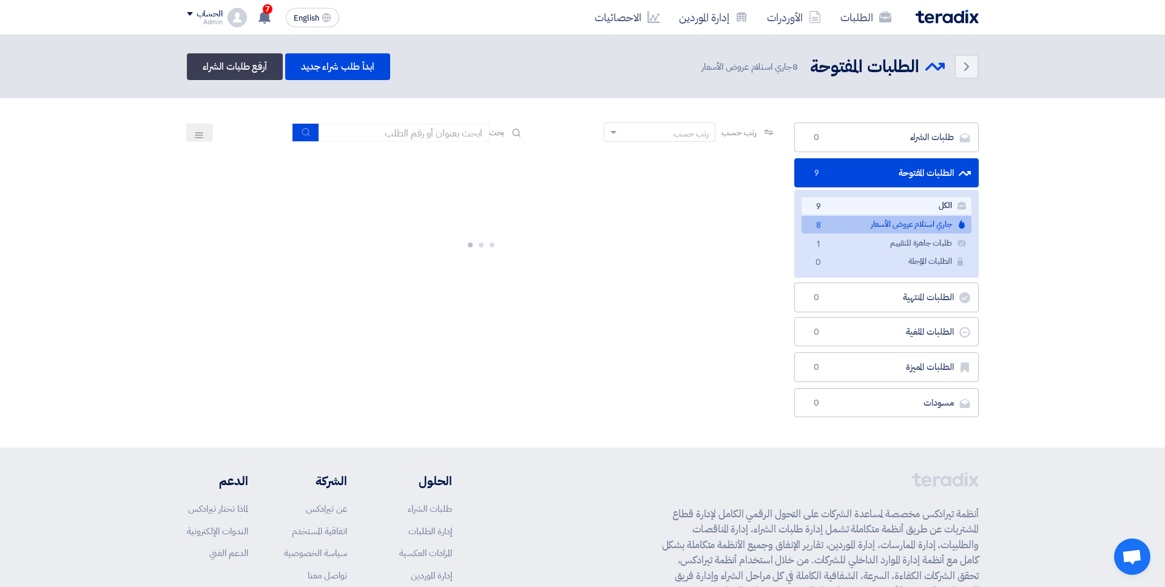
click at [832, 206] on link "الكل الكل 9" at bounding box center [887, 206] width 170 height 18
click at [844, 203] on link "الكل الكل 9" at bounding box center [887, 206] width 170 height 18
click at [556, 256] on div at bounding box center [481, 243] width 589 height 182
click at [854, 233] on ul "الكل الكل 9 جاري استلام عروض الأسعار جاري استلام عروض الأسعار 8 طلبات جاهزة للت…" at bounding box center [886, 234] width 184 height 88
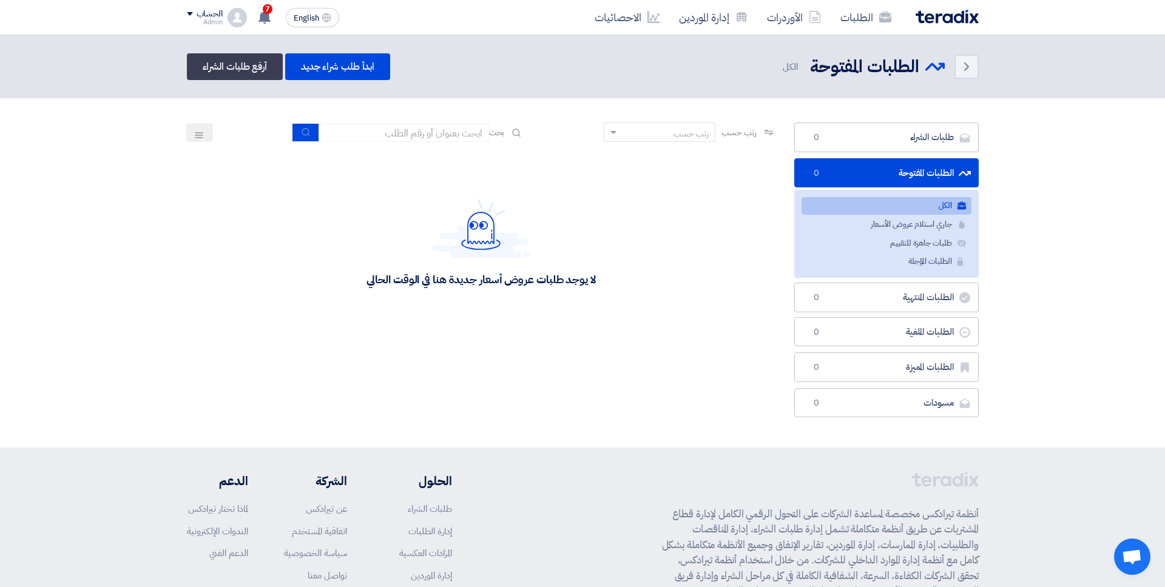
click at [659, 283] on div "لا يوجد طلبات عروض أسعار جديدة هنا في الوقت الحالي" at bounding box center [481, 243] width 589 height 182
click at [842, 17] on link "الطلبات" at bounding box center [866, 17] width 70 height 29
click at [778, 19] on link "الأوردرات" at bounding box center [793, 17] width 73 height 29
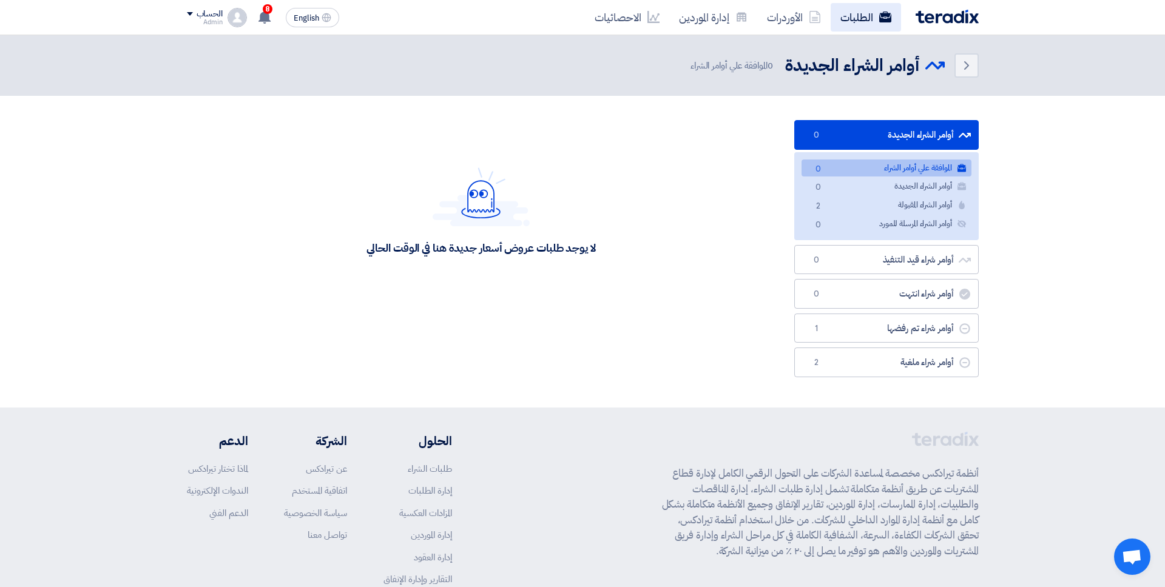
click at [832, 18] on link "الطلبات" at bounding box center [866, 17] width 70 height 29
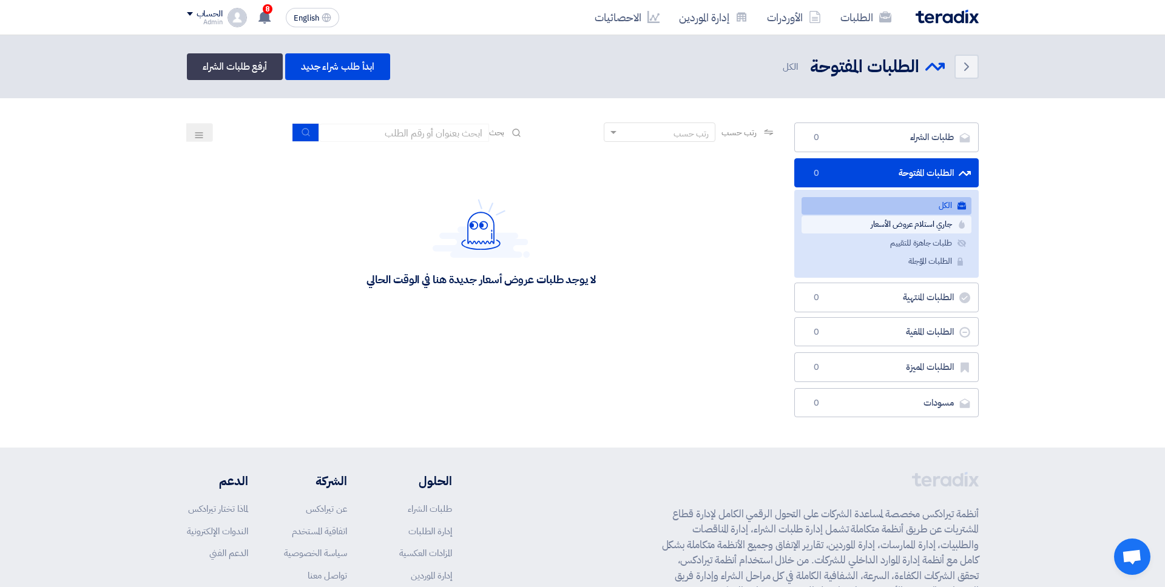
click at [864, 225] on link "جاري استلام عروض الأسعار جاري استلام عروض الأسعار" at bounding box center [887, 225] width 170 height 18
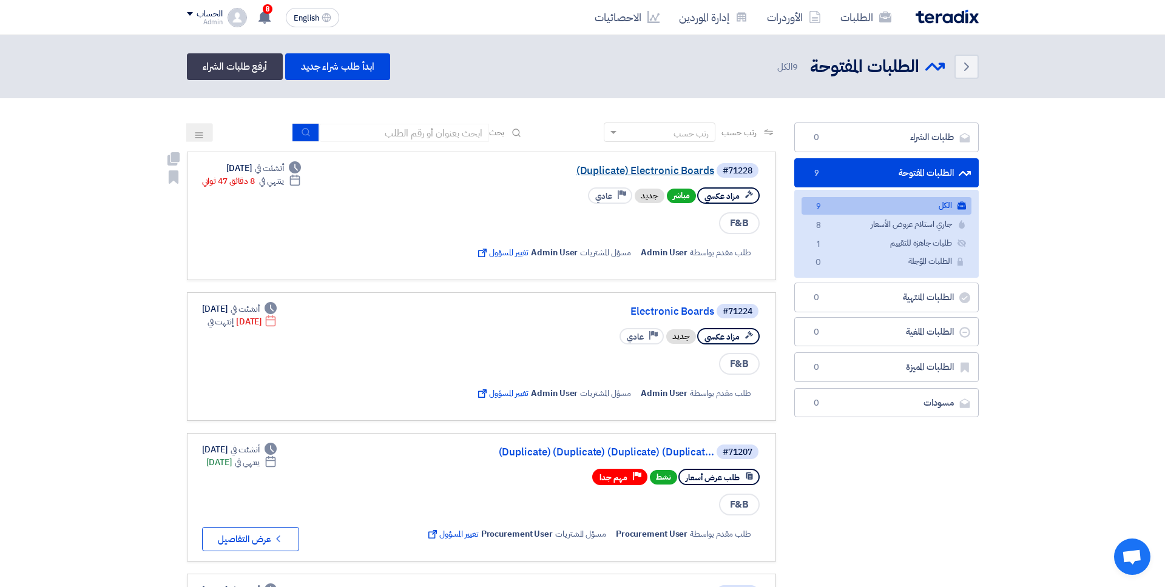
click at [670, 169] on link "(Duplicate) Electronic Boards" at bounding box center [592, 171] width 243 height 11
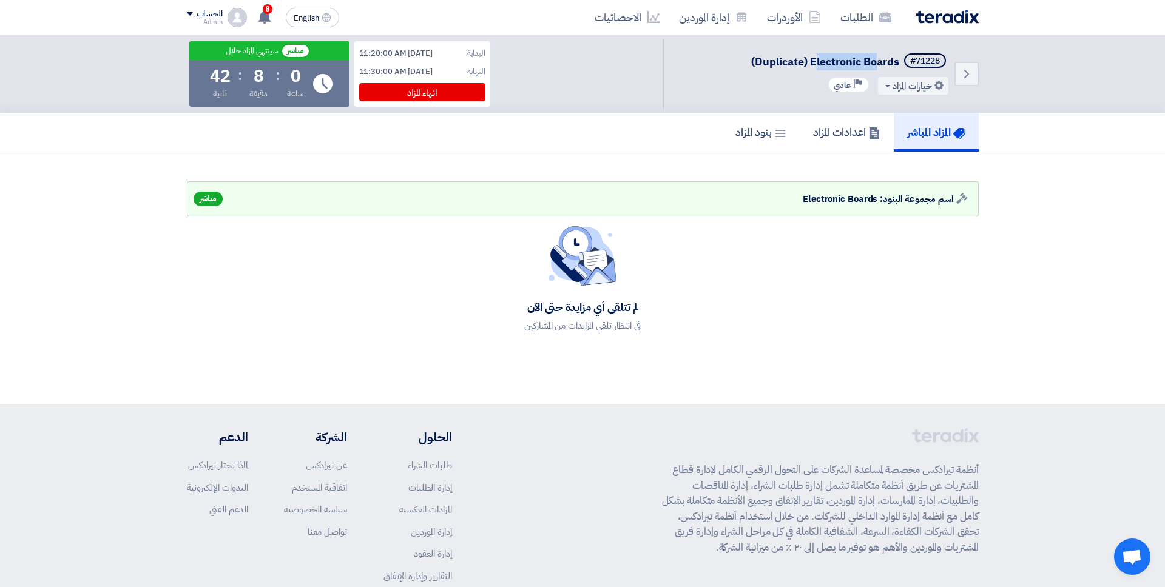
drag, startPoint x: 814, startPoint y: 64, endPoint x: 890, endPoint y: 64, distance: 75.2
click at [885, 64] on span "(Duplicate) Electronic Boards" at bounding box center [825, 61] width 148 height 16
click at [890, 64] on span "(Duplicate) Electronic Boards" at bounding box center [825, 61] width 148 height 16
click at [974, 64] on link "Back" at bounding box center [966, 74] width 24 height 24
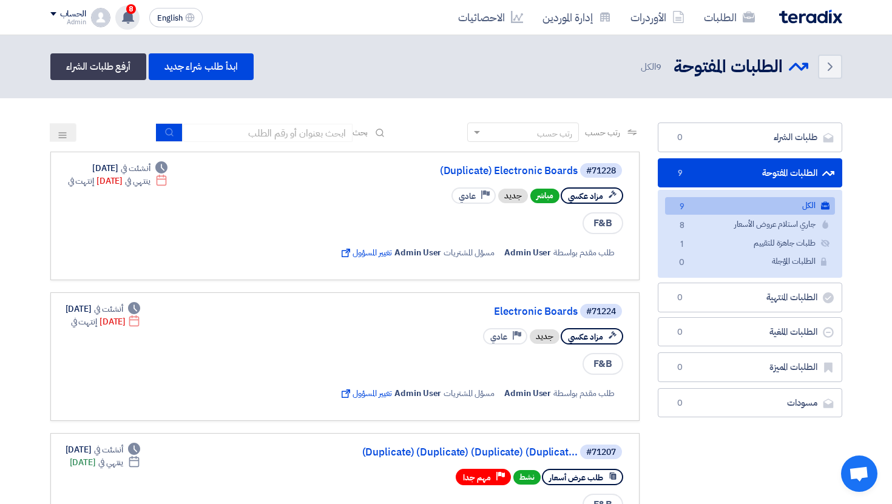
click at [132, 28] on div "8 تم طرح بنجاح المزاد العكسي "auctionName" 39 minutes ago Congratulations! "Ele…" at bounding box center [127, 17] width 24 height 24
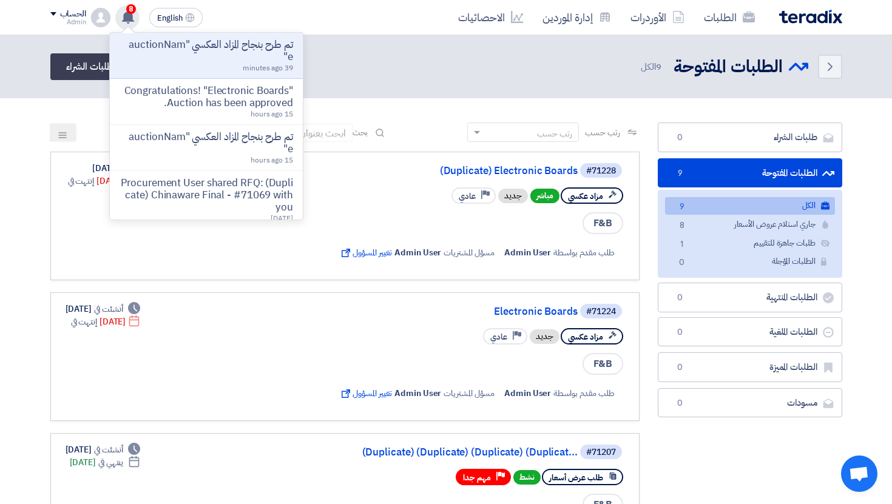
click at [132, 28] on div at bounding box center [127, 30] width 13 height 7
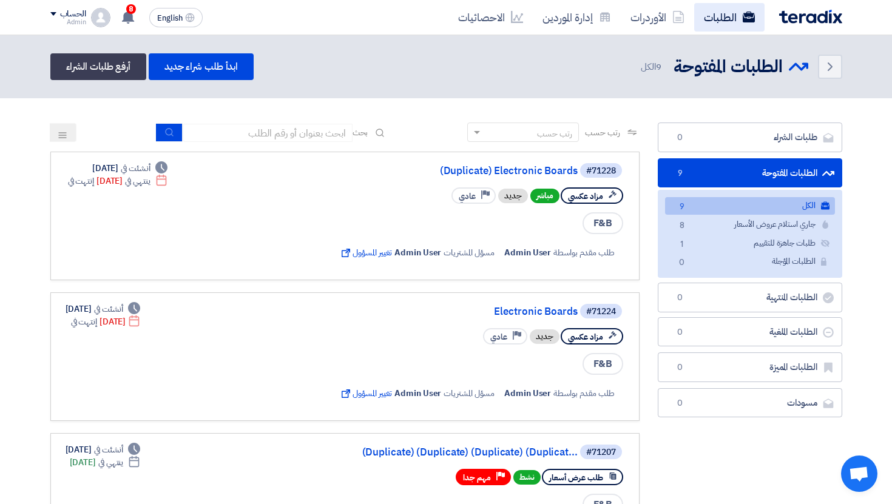
click at [731, 19] on link "الطلبات" at bounding box center [729, 17] width 70 height 29
click at [125, 15] on use at bounding box center [128, 16] width 12 height 13
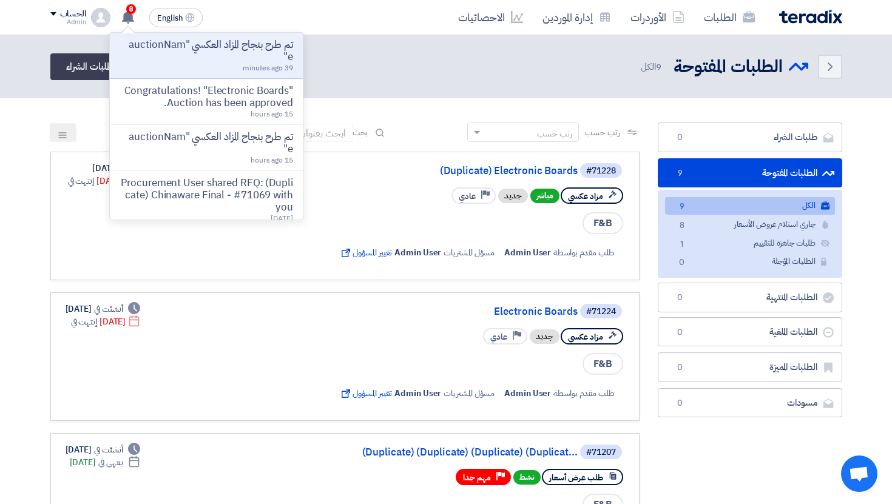
click at [364, 95] on header "Back الطلبات المفتوحة الطلبات المفتوحة 9" at bounding box center [446, 66] width 892 height 63
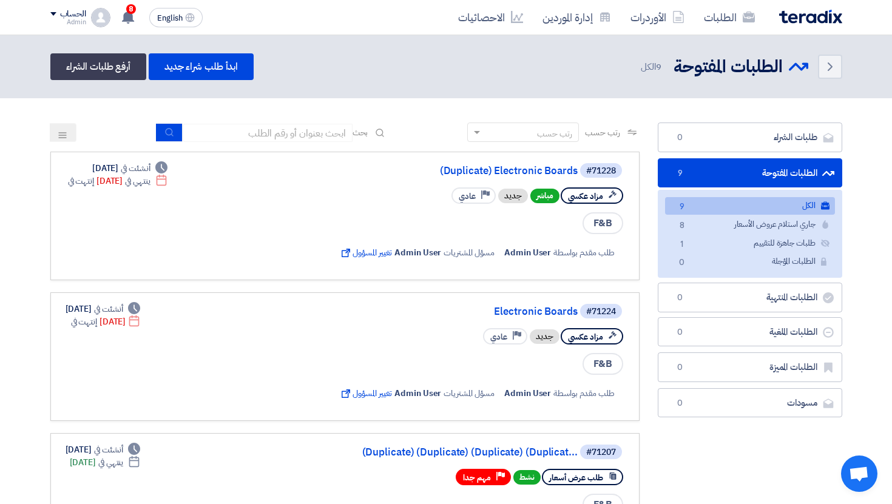
click at [816, 64] on div "Back" at bounding box center [825, 67] width 34 height 24
click at [819, 64] on link "Back" at bounding box center [830, 67] width 24 height 24
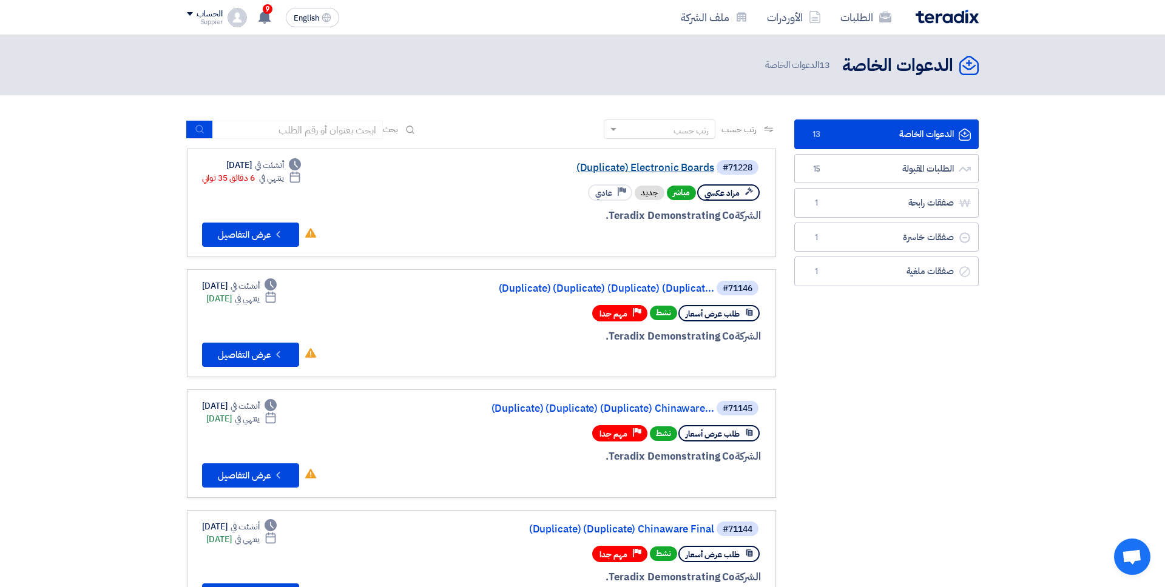
click at [678, 165] on link "(Duplicate) Electronic Boards" at bounding box center [592, 168] width 243 height 11
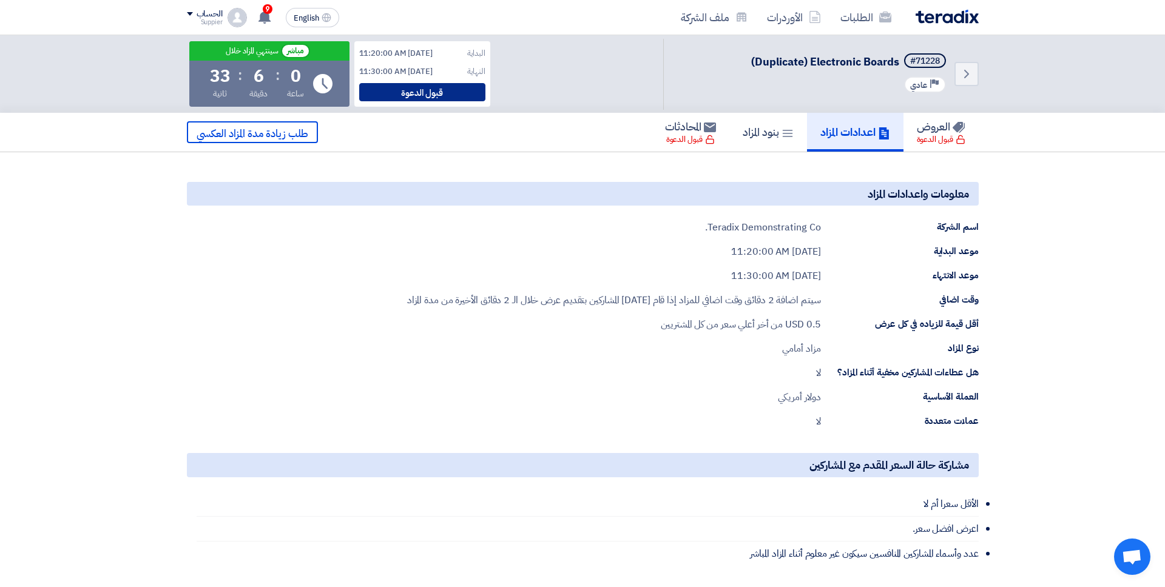
click at [420, 98] on div "قبول الدعوة" at bounding box center [422, 92] width 126 height 18
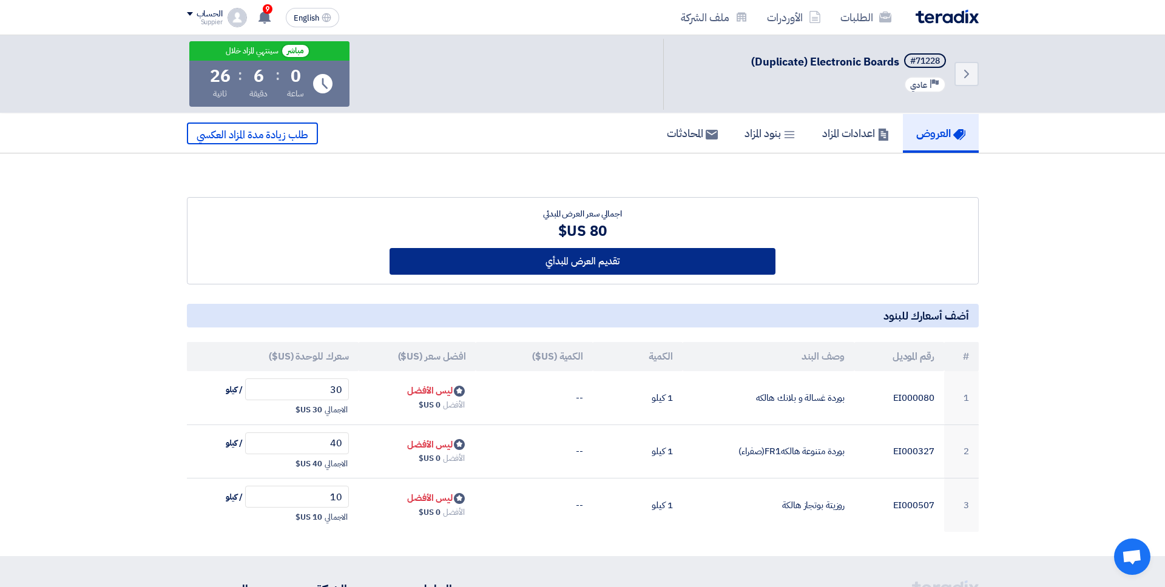
click at [589, 263] on button "تقديم العرض المبدأي" at bounding box center [583, 261] width 386 height 27
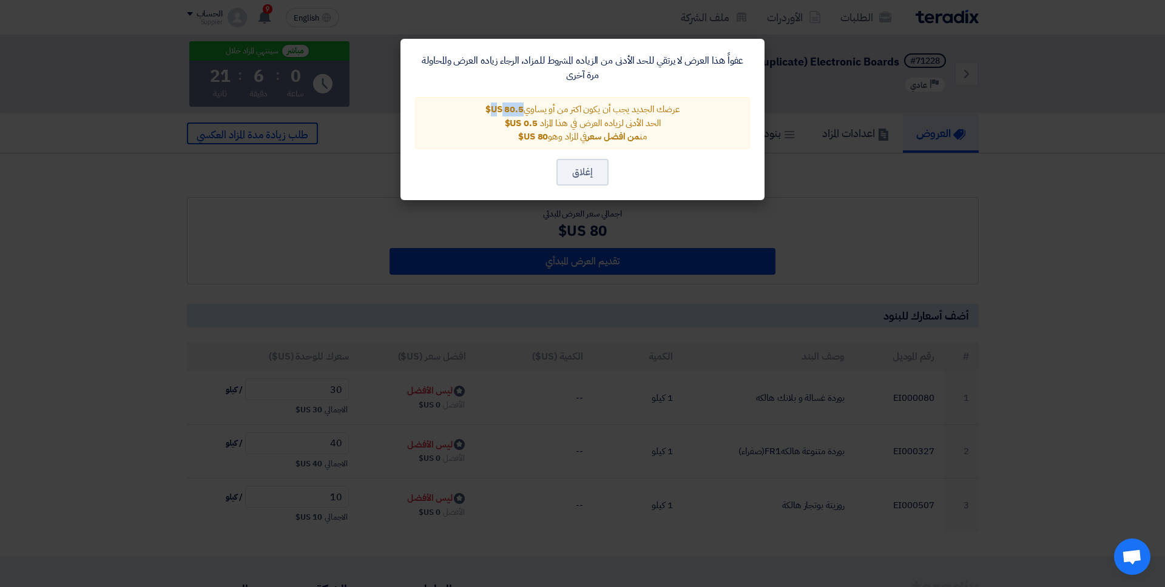
drag, startPoint x: 525, startPoint y: 106, endPoint x: 487, endPoint y: 109, distance: 39.0
click at [487, 109] on div "عرضك الجديد يجب أن يكون اكتر من أو يساوي 80.5 US$" at bounding box center [582, 110] width 314 height 14
click at [487, 109] on span "80.5 US$" at bounding box center [504, 109] width 38 height 13
drag, startPoint x: 490, startPoint y: 109, endPoint x: 536, endPoint y: 109, distance: 46.1
click at [536, 109] on div "عرضك الجديد يجب أن يكون اكتر من أو يساوي 80.5 US$" at bounding box center [582, 110] width 314 height 14
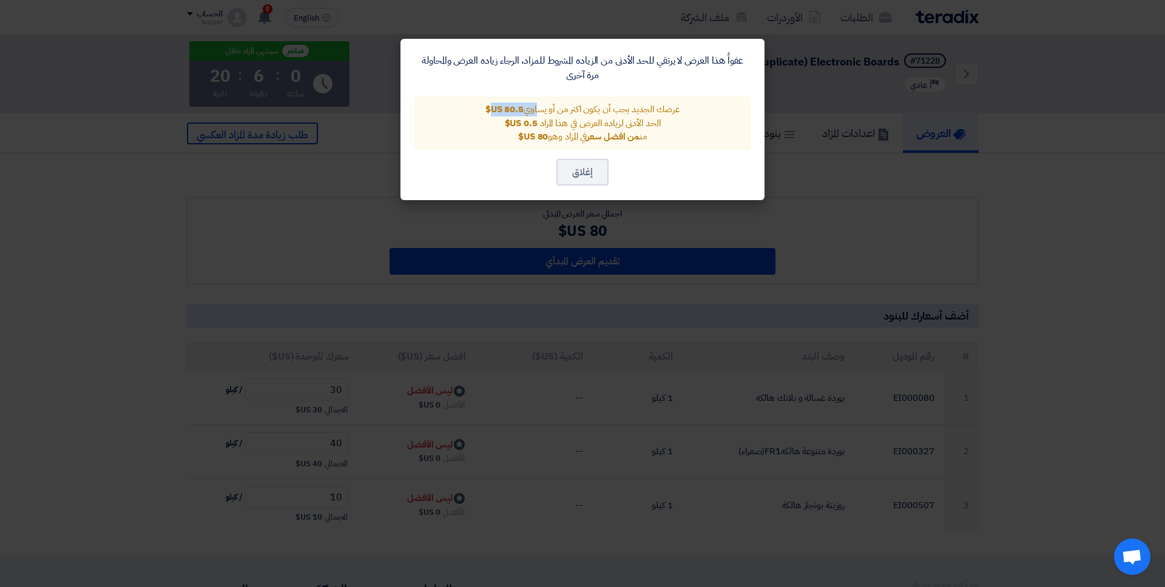
click at [536, 109] on div "عرضك الجديد يجب أن يكون اكتر من أو يساوي 80.5 US$" at bounding box center [582, 110] width 314 height 14
drag, startPoint x: 524, startPoint y: 111, endPoint x: 483, endPoint y: 111, distance: 40.7
click at [483, 111] on div "عرضك الجديد يجب أن يكون اكتر من أو يساوي 80.5 US$" at bounding box center [582, 110] width 314 height 14
click at [485, 111] on span "80.5 US$" at bounding box center [504, 109] width 38 height 13
click at [599, 171] on button "إغلاق" at bounding box center [582, 172] width 52 height 27
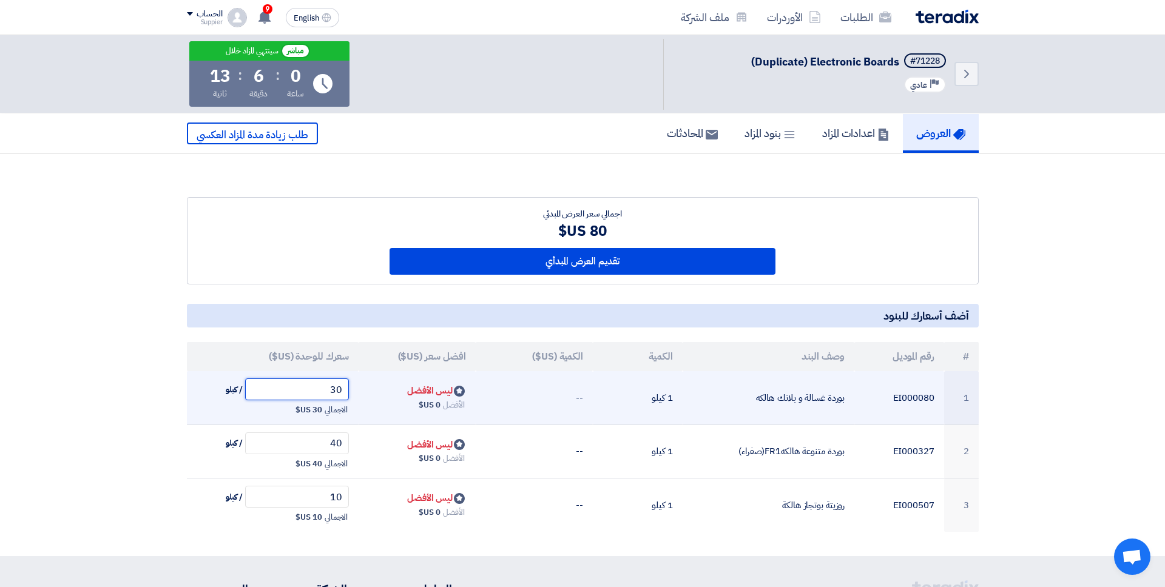
drag, startPoint x: 326, startPoint y: 391, endPoint x: 379, endPoint y: 391, distance: 52.8
click at [379, 391] on tr "1 EI000080 بوردة غسالة و بلانك هالكه 1 كيلو -- Bids submitted ليس الأفضل الأفضل…" at bounding box center [583, 397] width 792 height 53
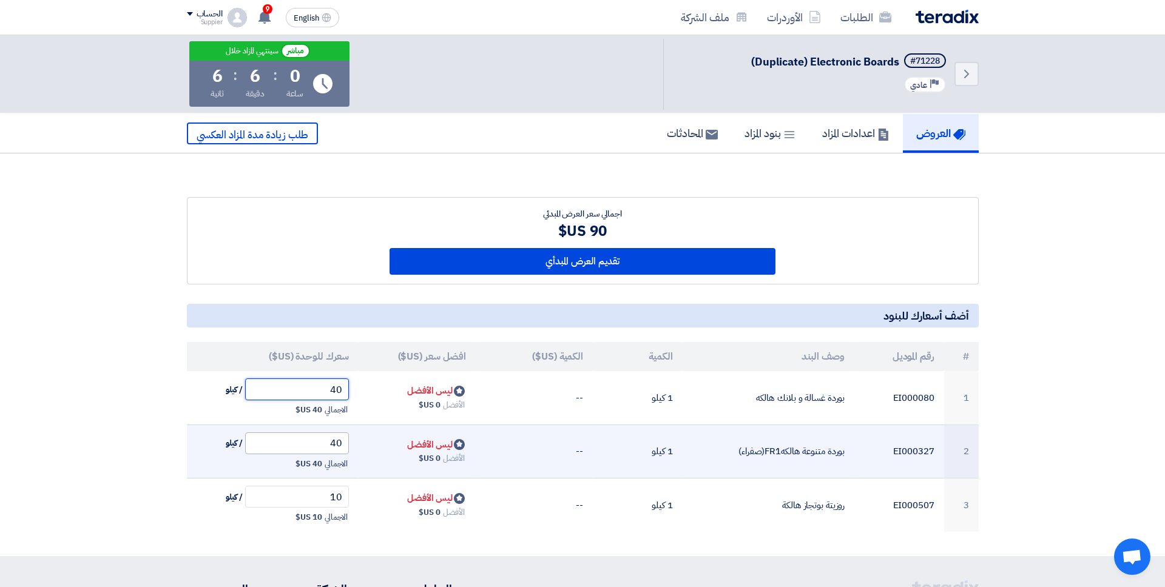
type input "40"
click at [317, 439] on input "40" at bounding box center [297, 444] width 104 height 22
drag, startPoint x: 317, startPoint y: 439, endPoint x: 358, endPoint y: 439, distance: 40.7
click at [356, 439] on td "40 / كيلو الاجمالي 40 US$" at bounding box center [273, 452] width 172 height 54
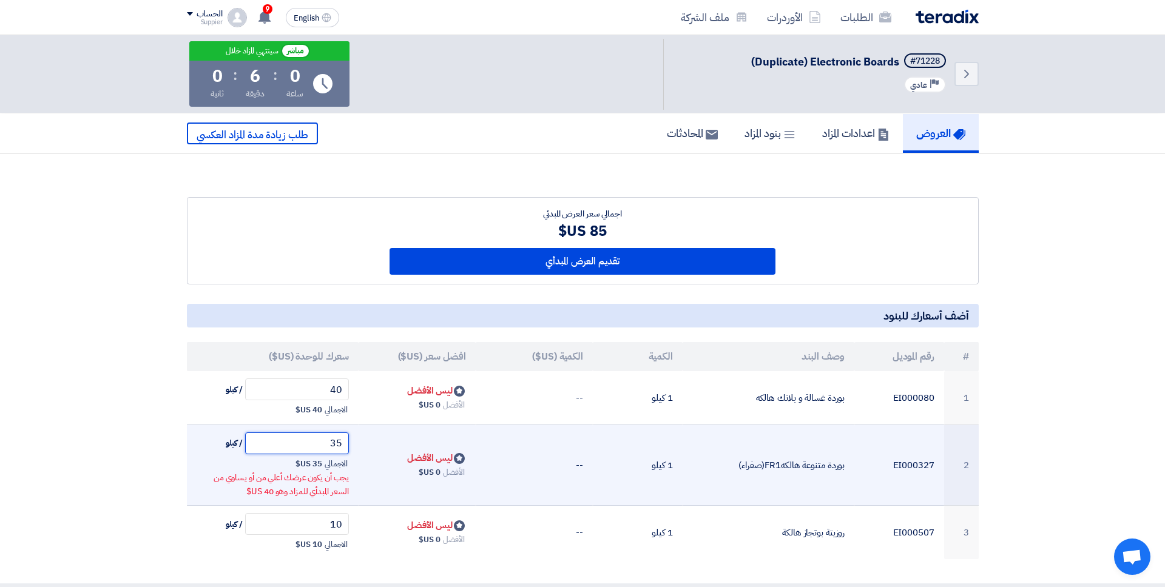
type input "35"
drag, startPoint x: 333, startPoint y: 482, endPoint x: 252, endPoint y: 496, distance: 81.8
click at [252, 496] on span "يجب أن يكون عرضك أعلي من أو يساوي من السعر المبدأي للمزاد وهو 40 US$" at bounding box center [281, 484] width 135 height 27
drag, startPoint x: 315, startPoint y: 447, endPoint x: 388, endPoint y: 447, distance: 72.8
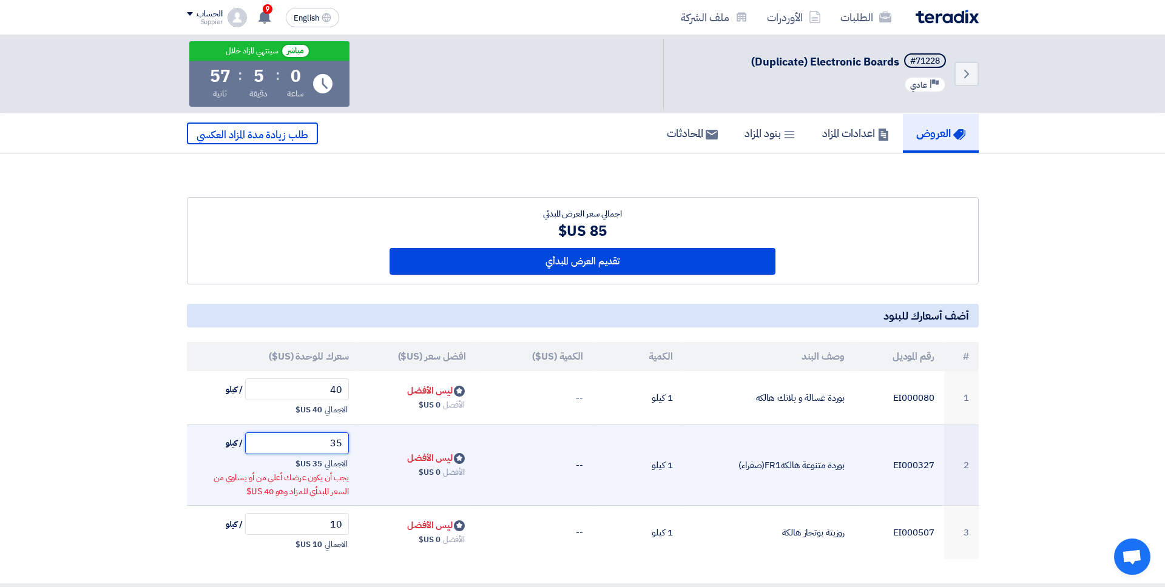
click at [386, 447] on tr "2 EI000327 بوردة متنوعة هالكهFR1(صفراء) 1 كيلو -- Bids submitted ليس الأفضل الأ…" at bounding box center [583, 465] width 792 height 81
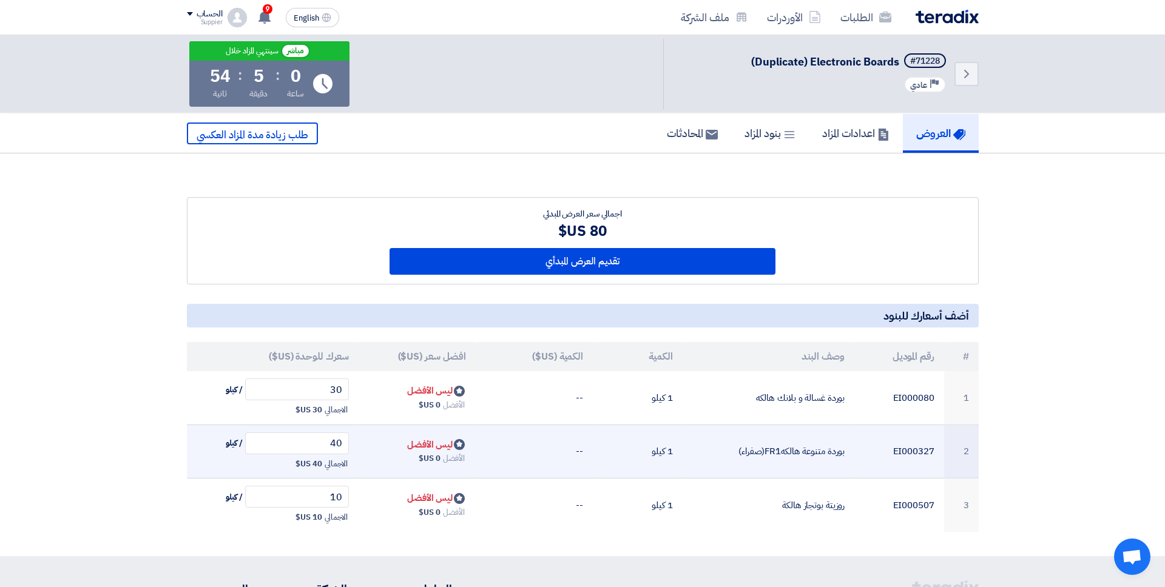
drag, startPoint x: 440, startPoint y: 464, endPoint x: 427, endPoint y: 464, distance: 13.3
click at [427, 464] on span "0 US$" at bounding box center [430, 459] width 22 height 12
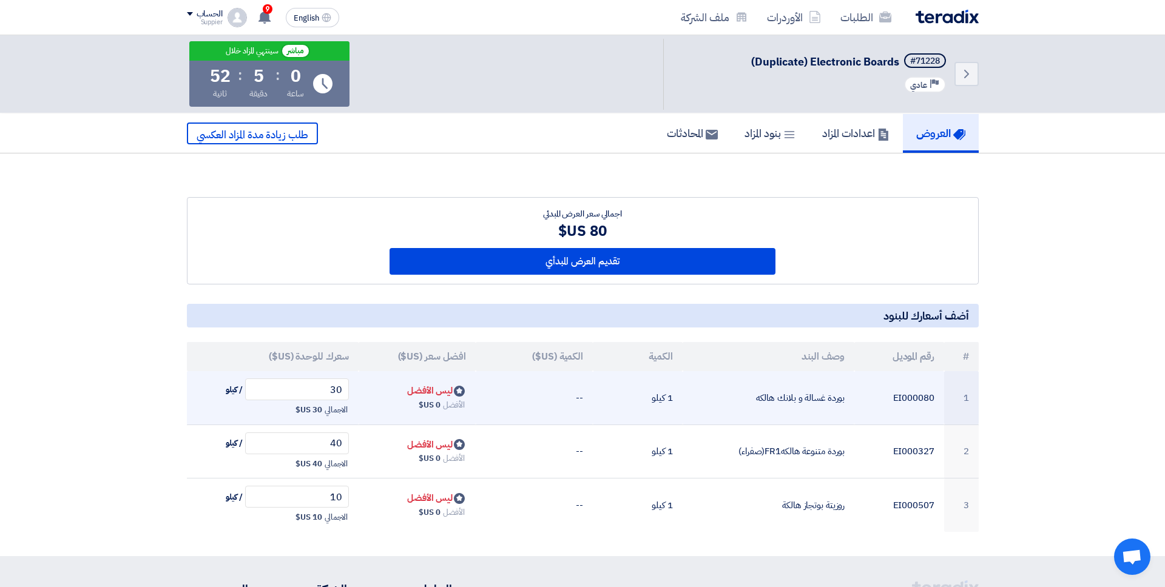
click at [430, 400] on span "0 US$" at bounding box center [430, 405] width 22 height 12
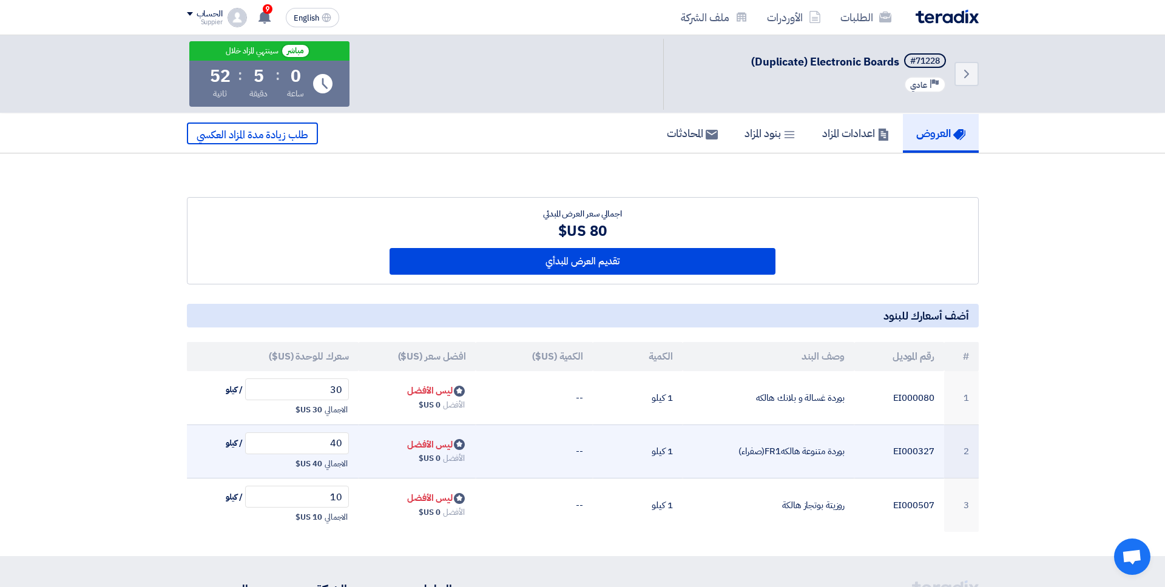
click at [430, 462] on span "0 US$" at bounding box center [430, 459] width 22 height 12
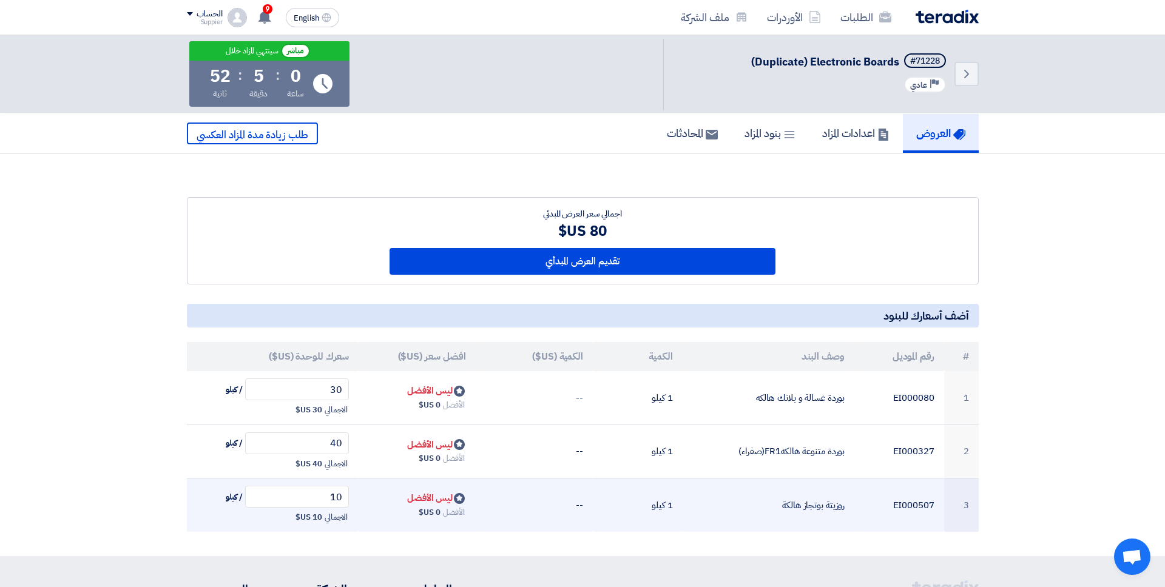
click at [430, 519] on div "الأفضل 0 US$" at bounding box center [417, 512] width 98 height 15
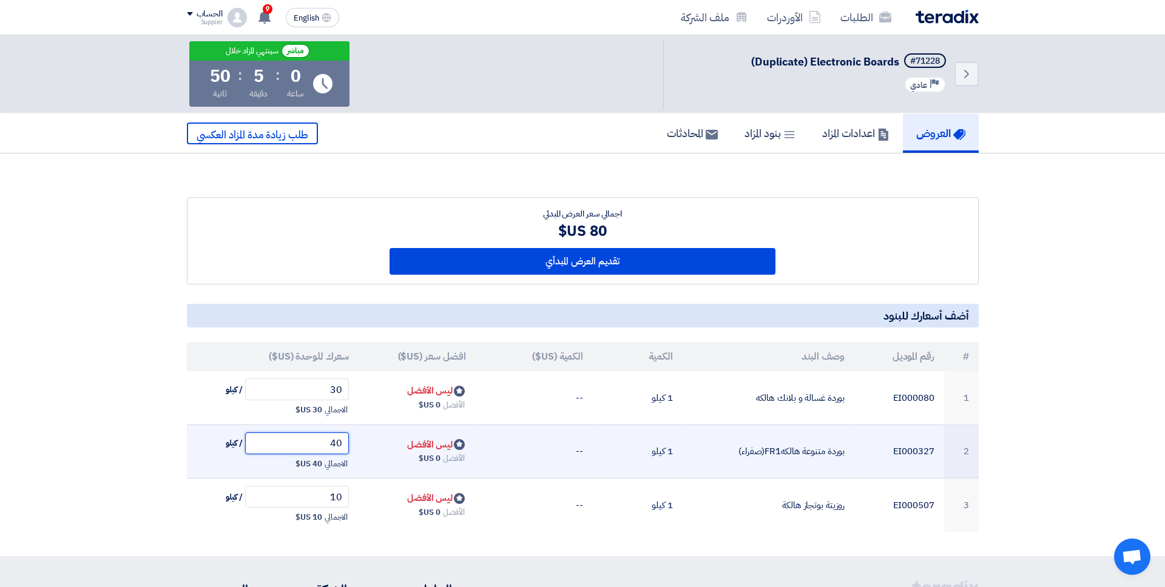
drag, startPoint x: 323, startPoint y: 442, endPoint x: 369, endPoint y: 442, distance: 46.1
click at [369, 442] on tr "2 EI000327 بوردة متنوعة هالكهFR1(صفراء) 1 كيلو -- Bids submitted ليس الأفضل الأ…" at bounding box center [583, 452] width 792 height 54
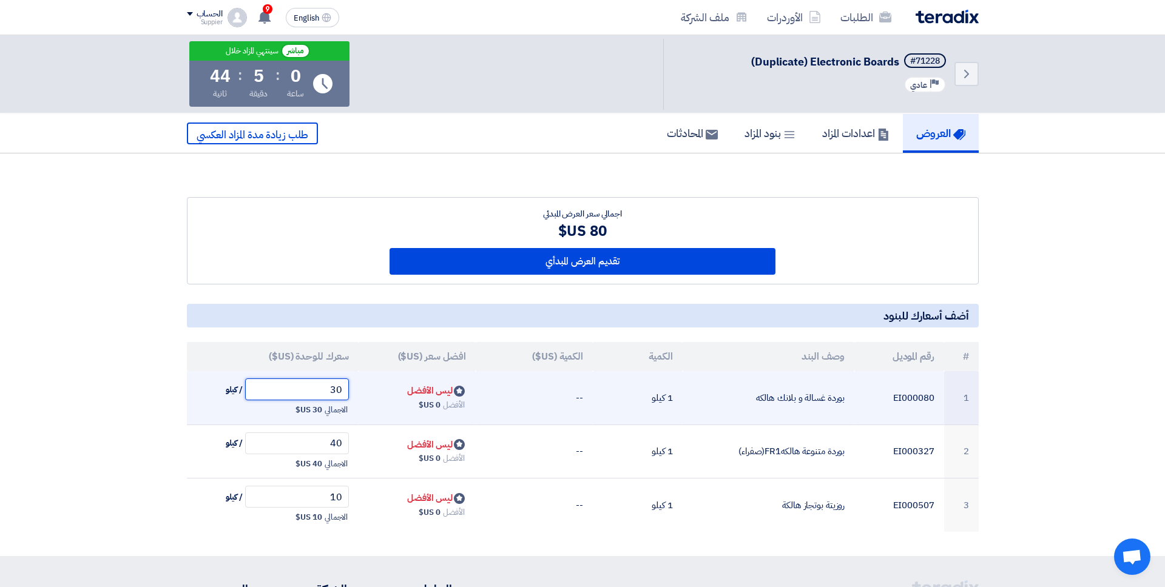
drag, startPoint x: 310, startPoint y: 398, endPoint x: 380, endPoint y: 398, distance: 70.4
click at [380, 398] on tr "1 EI000080 بوردة غسالة و بلانك هالكه 1 كيلو -- Bids submitted ليس الأفضل الأفضل…" at bounding box center [583, 397] width 792 height 53
drag, startPoint x: 322, startPoint y: 393, endPoint x: 396, endPoint y: 393, distance: 74.0
click at [396, 393] on tr "1 EI000080 بوردة غسالة و بلانك هالكه 1 كيلو -- Bids submitted ليس الأفضل الأفضل…" at bounding box center [583, 397] width 792 height 53
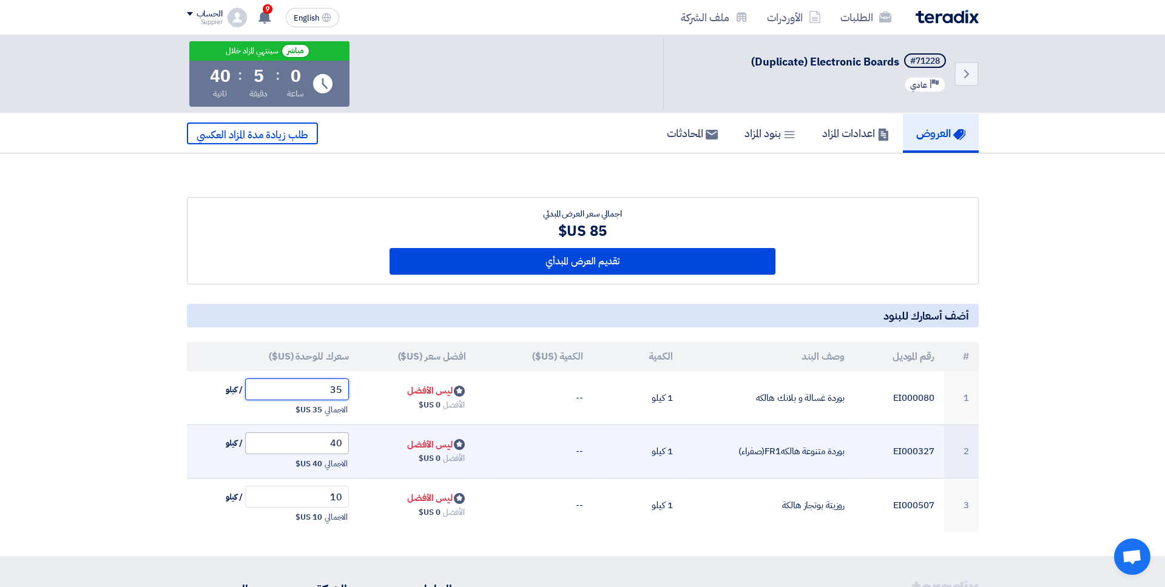
type input "35"
drag, startPoint x: 311, startPoint y: 440, endPoint x: 374, endPoint y: 440, distance: 62.5
click at [374, 440] on tr "2 EI000327 بوردة متنوعة هالكهFR1(صفراء) 1 كيلو -- Bids submitted ليس الأفضل الأ…" at bounding box center [583, 452] width 792 height 54
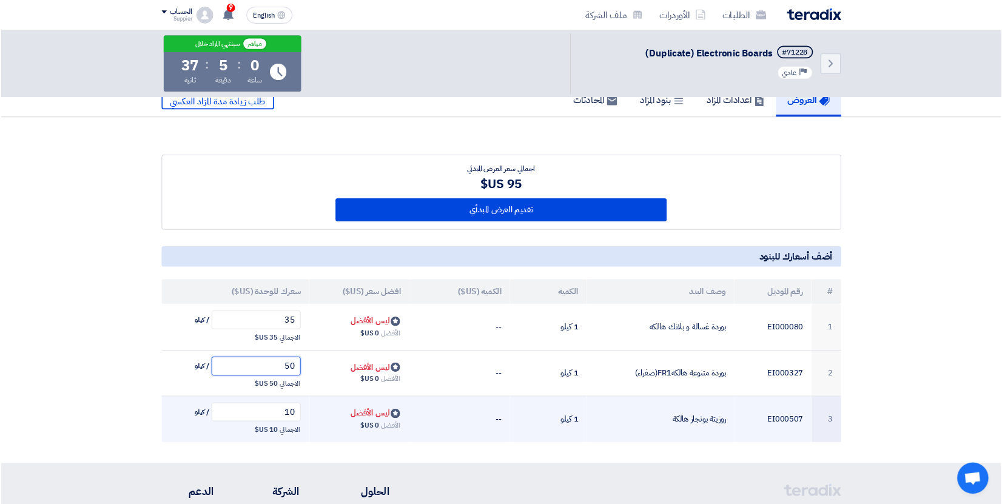
scroll to position [18, 0]
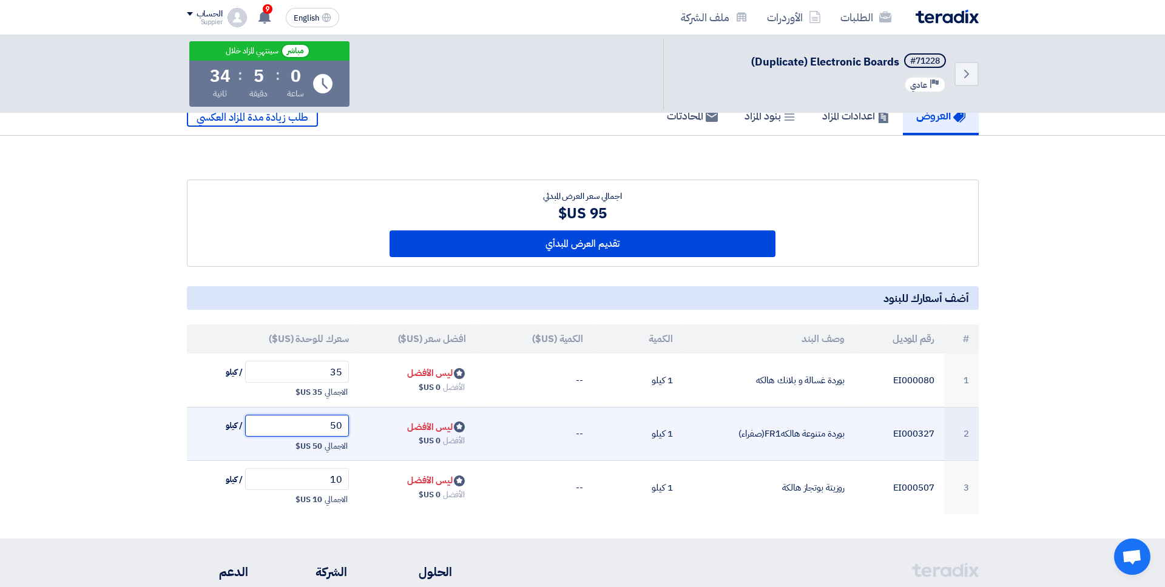
click at [331, 427] on input "50" at bounding box center [297, 426] width 104 height 22
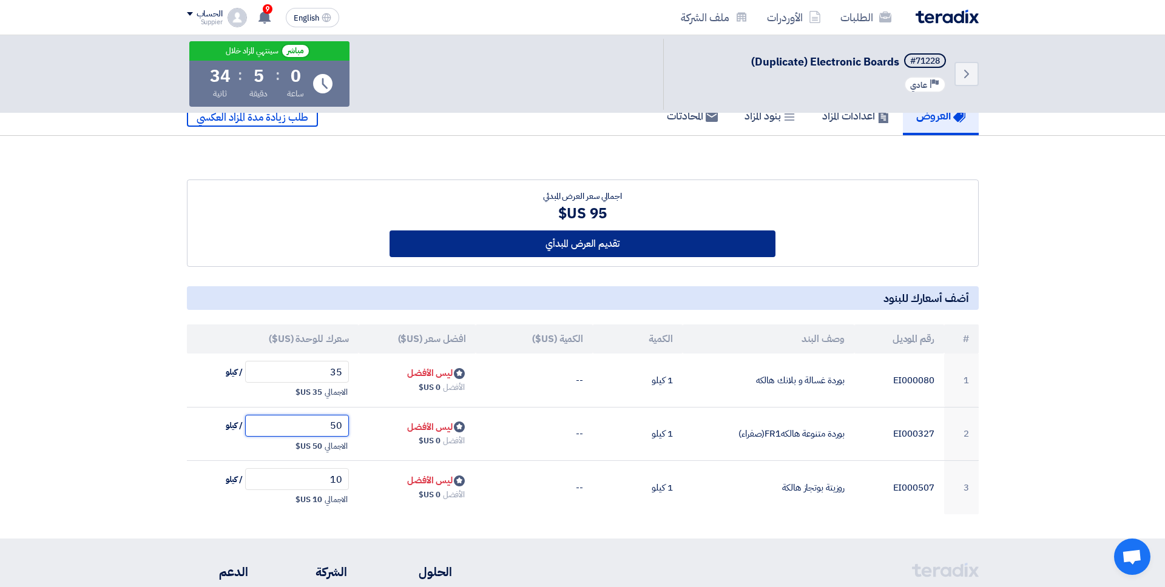
type input "50"
click at [535, 242] on button "تقديم العرض المبدأي" at bounding box center [583, 244] width 386 height 27
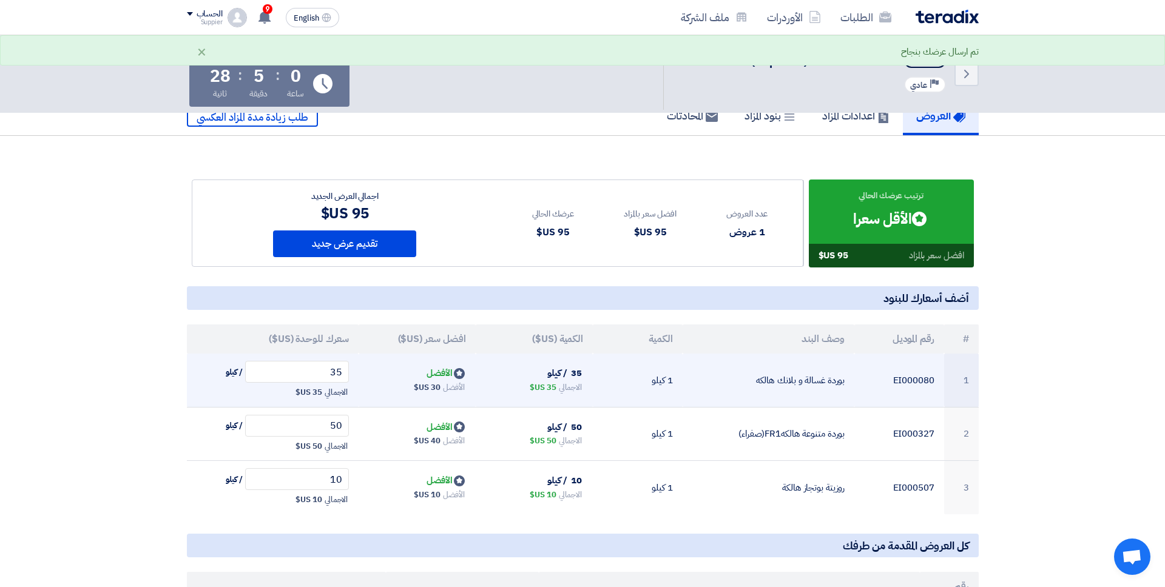
drag, startPoint x: 426, startPoint y: 371, endPoint x: 453, endPoint y: 371, distance: 27.3
click at [453, 371] on span "Bids submitted الأفضل" at bounding box center [447, 372] width 40 height 13
drag, startPoint x: 445, startPoint y: 388, endPoint x: 425, endPoint y: 388, distance: 20.0
click at [425, 388] on div "الأفضل 30 US$" at bounding box center [417, 387] width 98 height 15
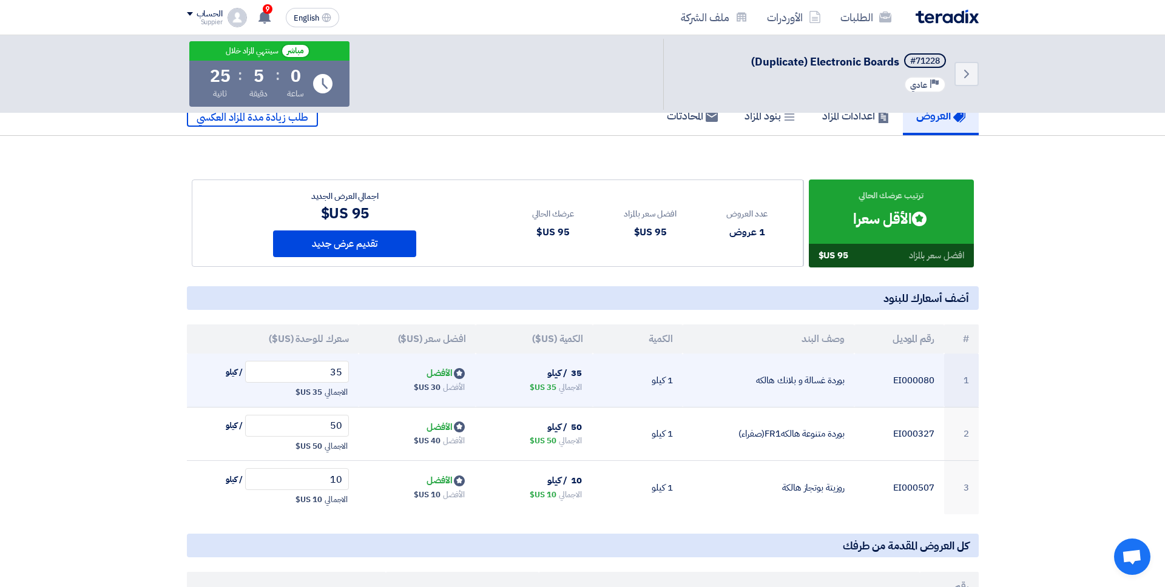
drag, startPoint x: 550, startPoint y: 389, endPoint x: 525, endPoint y: 389, distance: 24.9
click at [525, 389] on div "الاجمالي 35 US$" at bounding box center [534, 387] width 98 height 15
drag, startPoint x: 442, startPoint y: 390, endPoint x: 425, endPoint y: 390, distance: 17.0
click at [425, 390] on div "الأفضل 30 US$" at bounding box center [417, 387] width 98 height 15
click at [441, 391] on div "الأفضل 30 US$" at bounding box center [417, 387] width 98 height 15
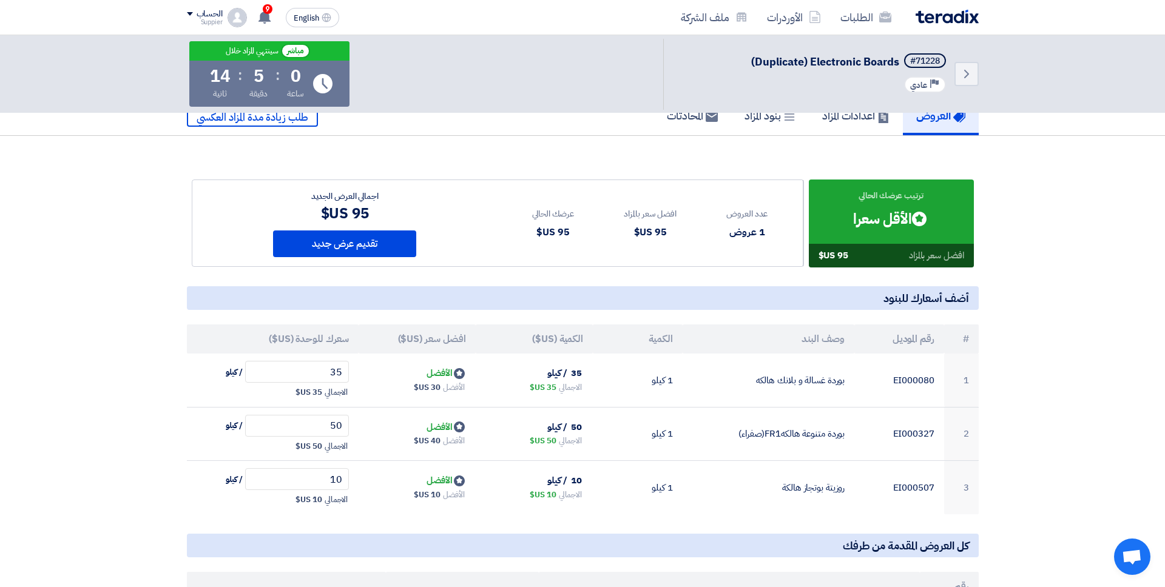
click at [1086, 244] on section "ترتيب عرضك الحالي Bids submitted الأقل سعرا افضل سعر بالمزاد 95 US$ عدد العروض" at bounding box center [582, 405] width 1165 height 538
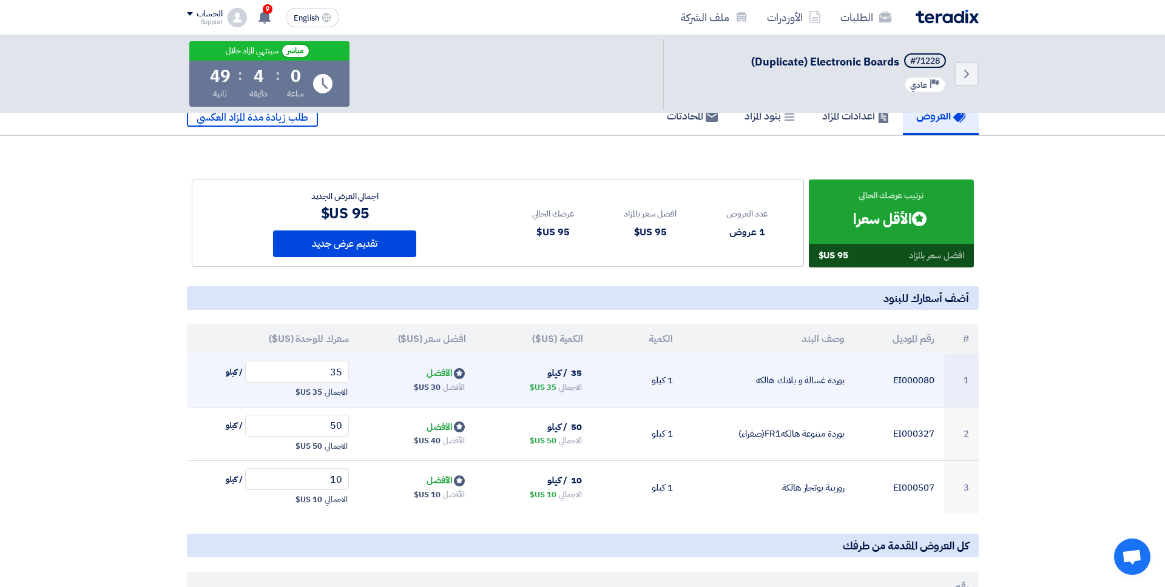
drag, startPoint x: 426, startPoint y: 388, endPoint x: 399, endPoint y: 388, distance: 26.7
click at [399, 388] on div "الأفضل 30 US$" at bounding box center [417, 387] width 98 height 15
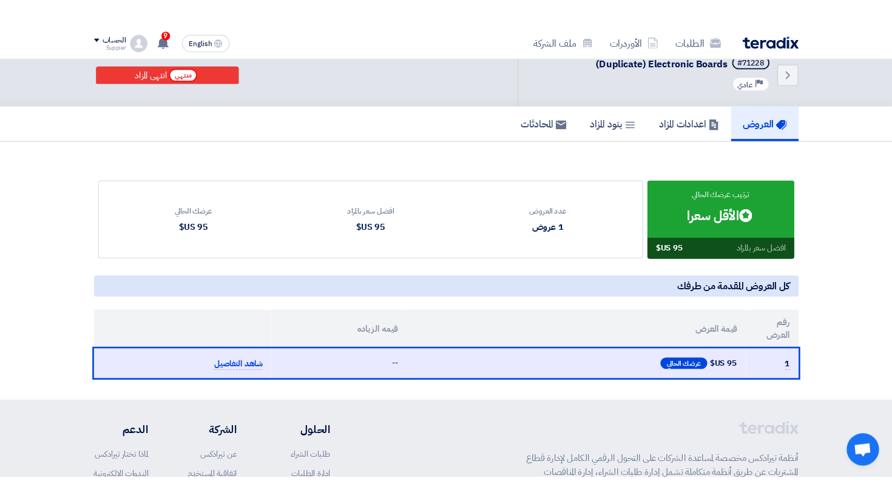
scroll to position [0, 0]
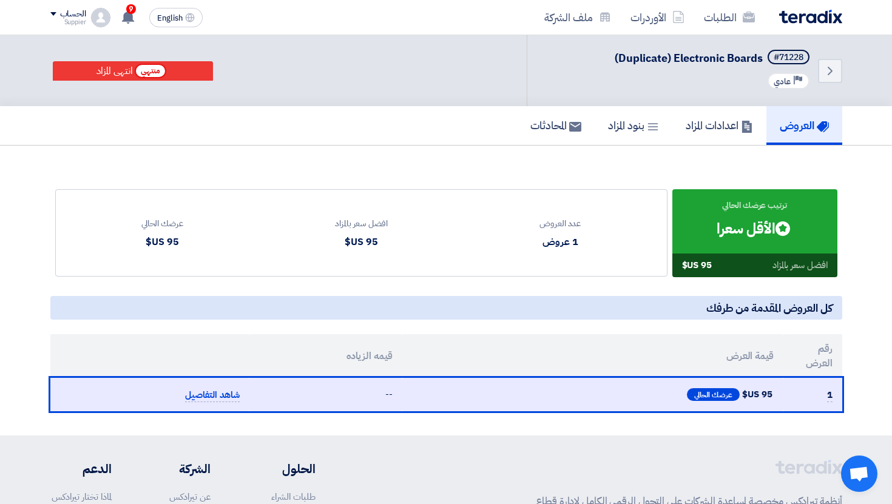
click at [794, 14] on img at bounding box center [810, 17] width 63 height 14
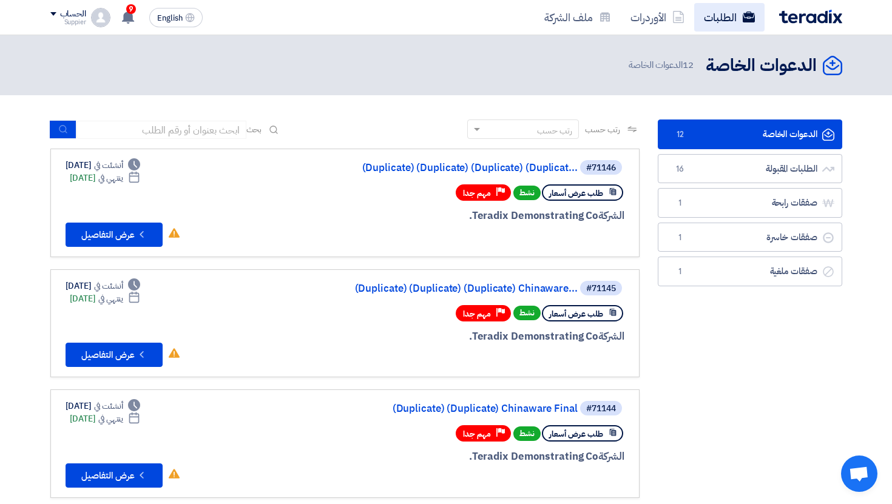
click at [725, 10] on link "الطلبات" at bounding box center [729, 17] width 70 height 29
